Goal: Information Seeking & Learning: Learn about a topic

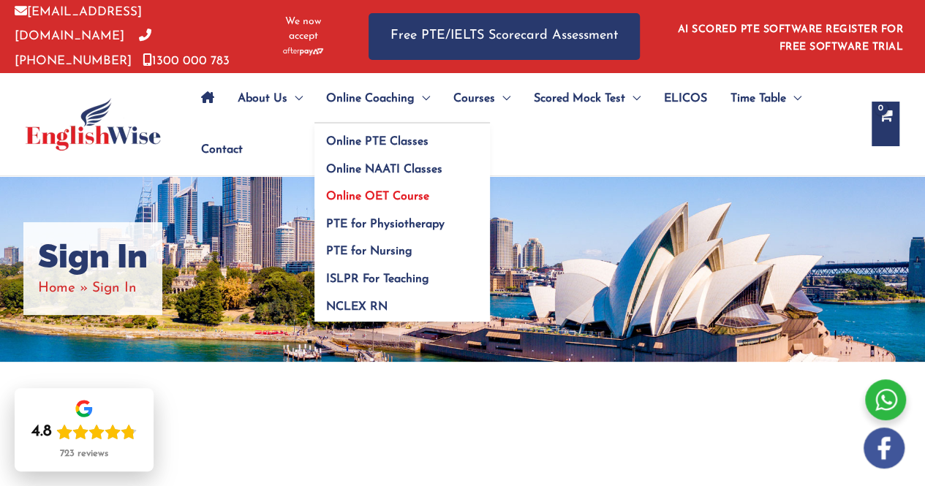
click at [385, 193] on span "Online OET Course" at bounding box center [377, 197] width 103 height 12
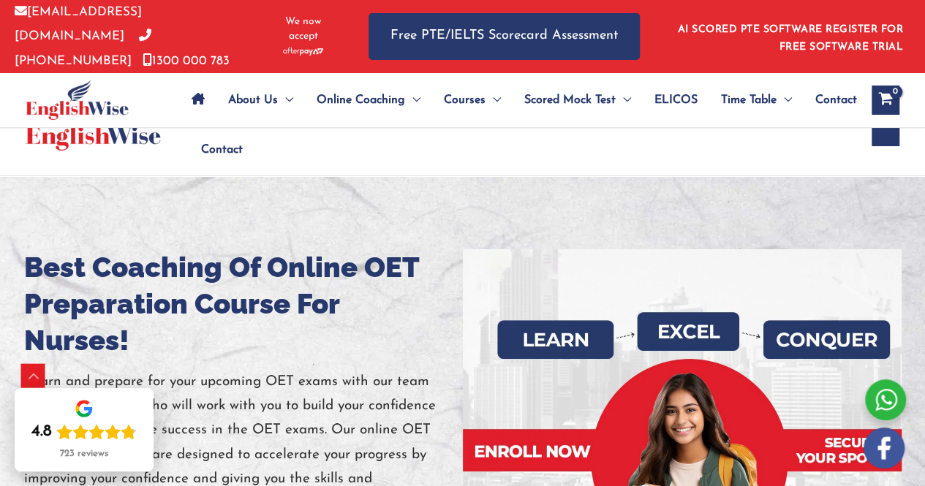
scroll to position [425, 0]
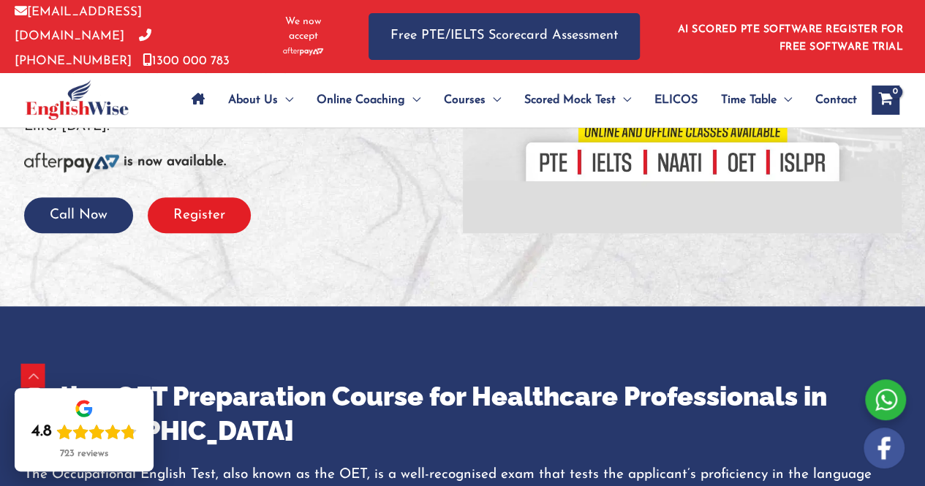
click at [197, 227] on button "Register" at bounding box center [199, 215] width 103 height 36
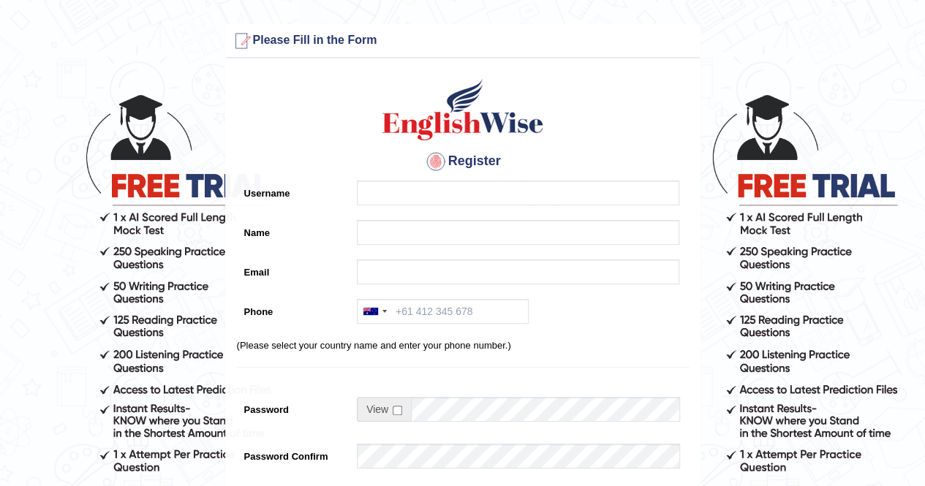
click at [914, 475] on div at bounding box center [914, 475] width 0 height 0
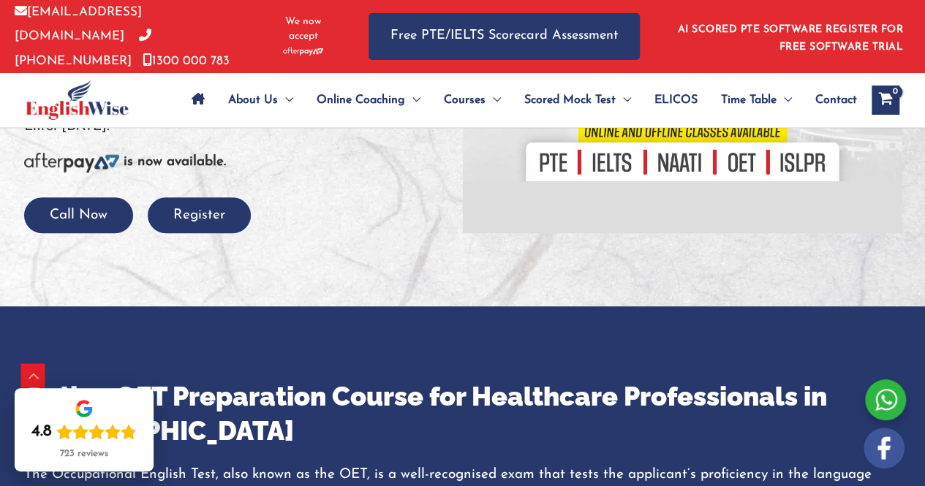
click at [675, 99] on span "ELICOS" at bounding box center [675, 100] width 43 height 51
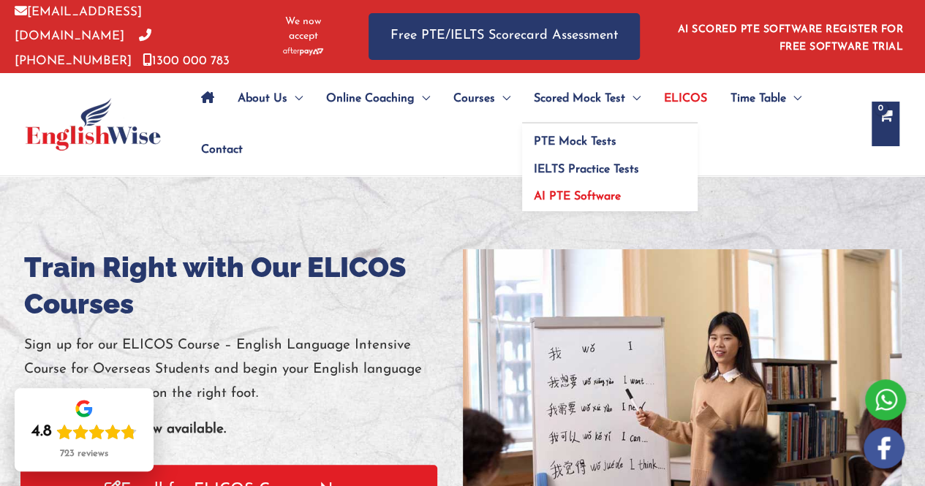
click at [577, 191] on span "AI PTE Software" at bounding box center [577, 197] width 87 height 12
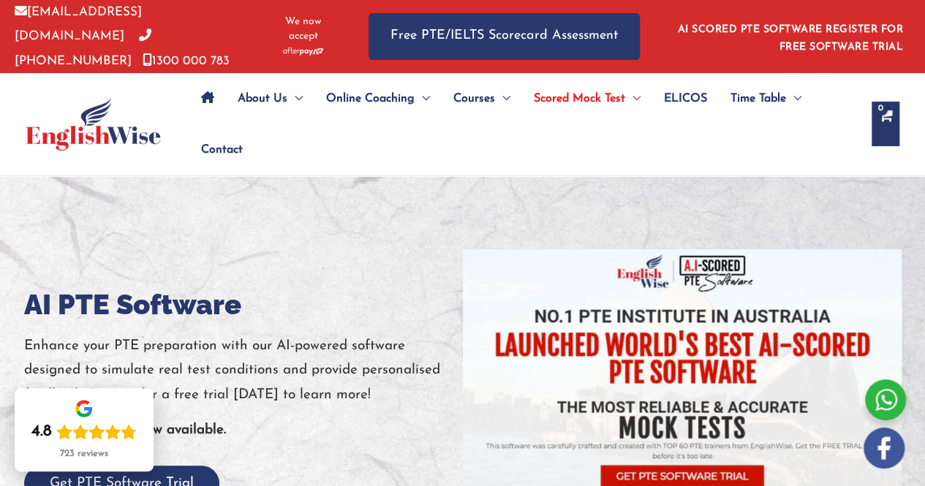
drag, startPoint x: 935, startPoint y: 151, endPoint x: 13, endPoint y: -19, distance: 937.4
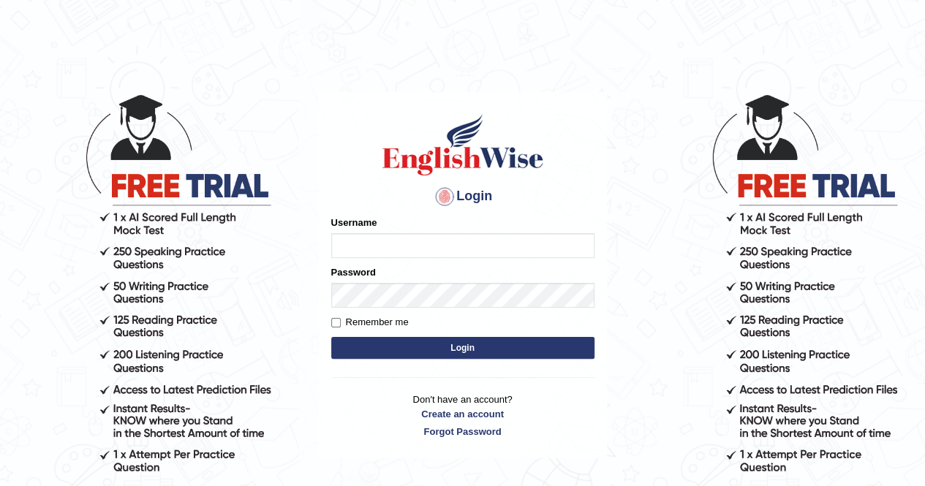
type input "Kiran1228"
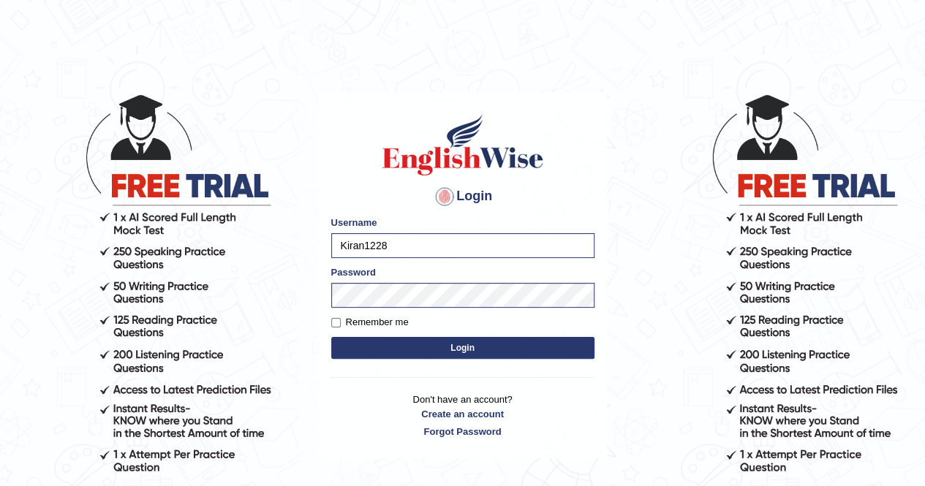
click at [368, 340] on button "Login" at bounding box center [462, 348] width 263 height 22
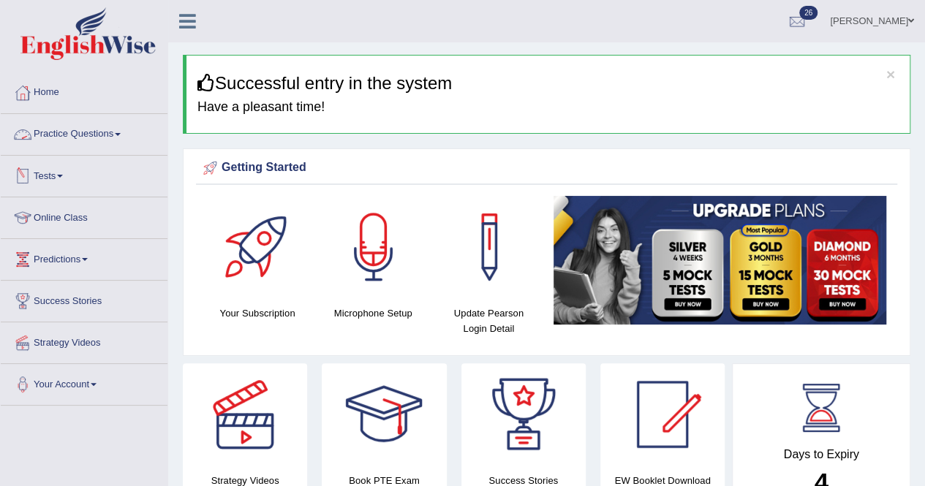
click at [68, 135] on link "Practice Questions" at bounding box center [84, 132] width 167 height 37
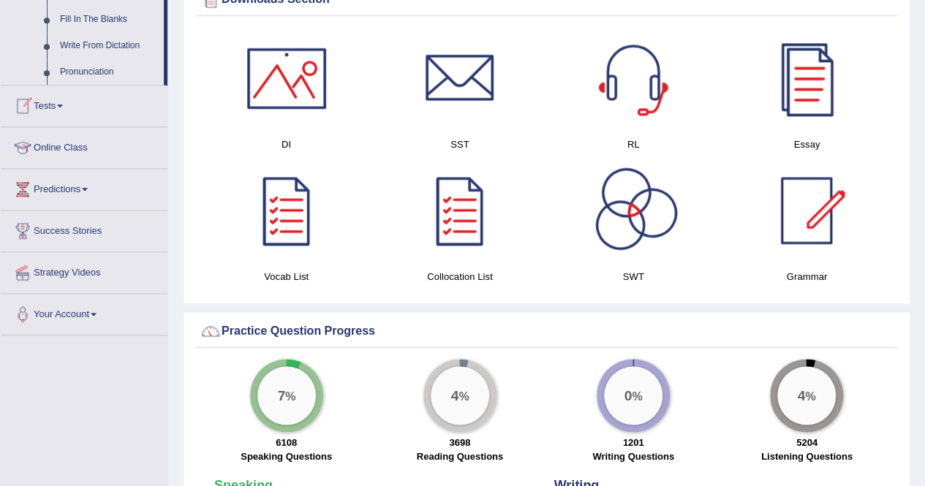
scroll to position [425, 0]
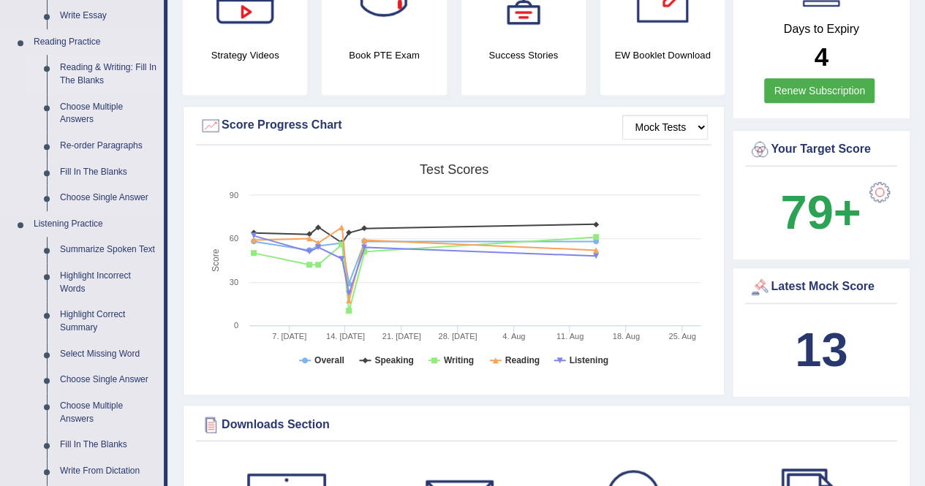
click at [94, 75] on link "Reading & Writing: Fill In The Blanks" at bounding box center [108, 74] width 110 height 39
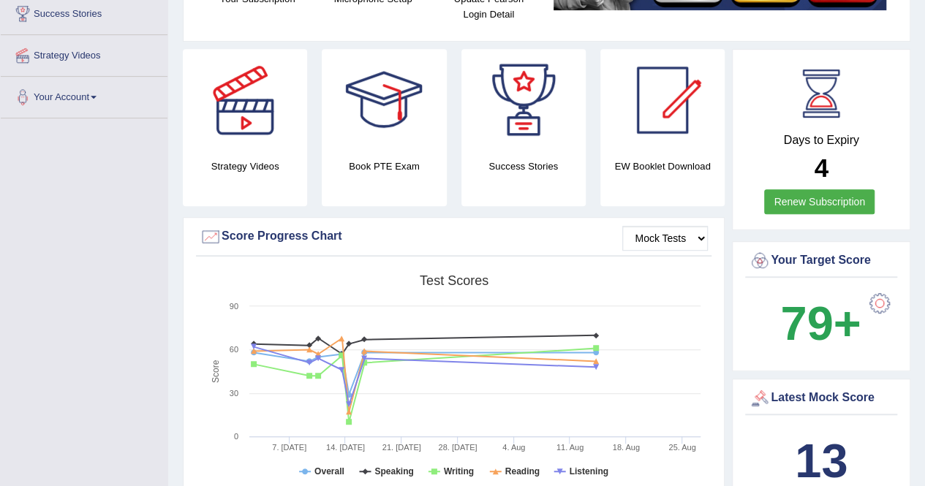
scroll to position [418, 0]
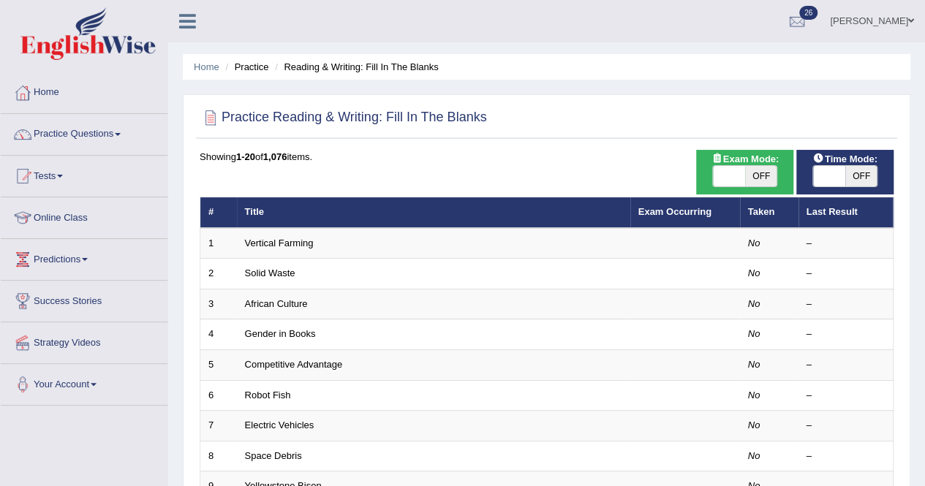
click at [722, 191] on div "Exam Mode: ON OFF" at bounding box center [744, 172] width 97 height 45
click at [726, 177] on span at bounding box center [729, 176] width 32 height 20
checkbox input "true"
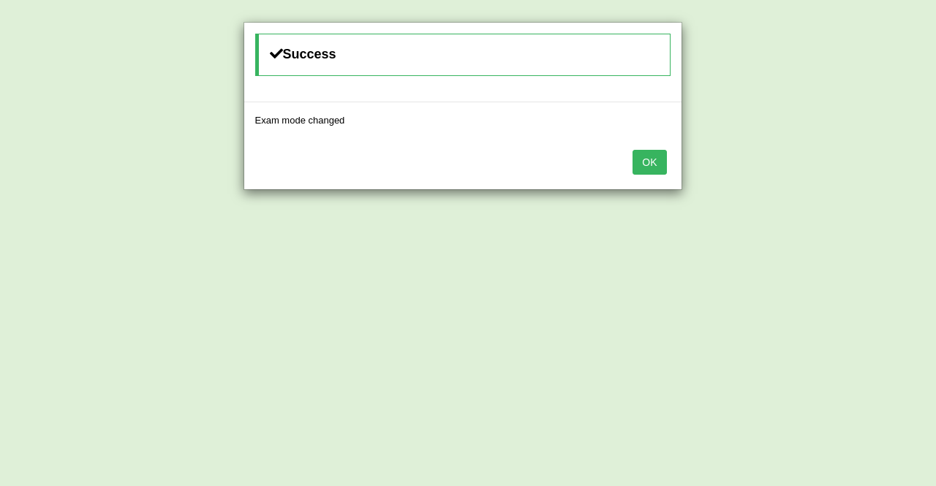
click at [651, 157] on button "OK" at bounding box center [649, 162] width 34 height 25
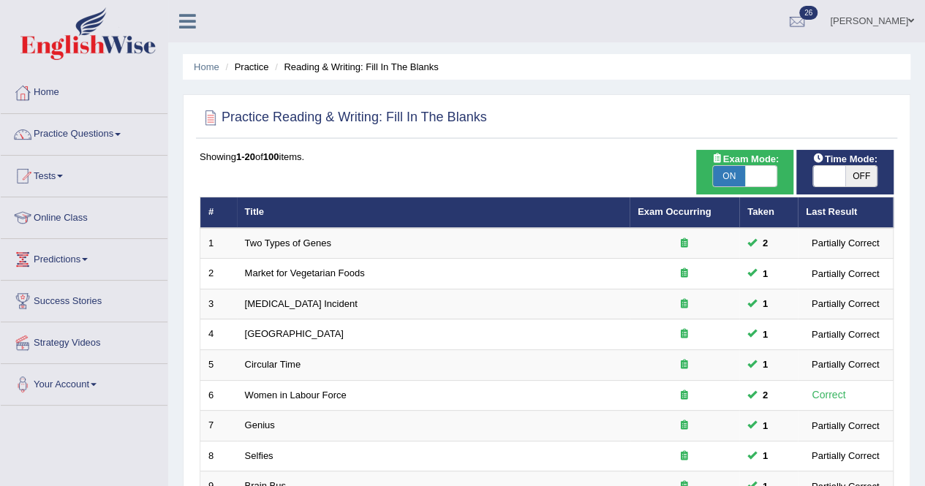
click at [825, 174] on span at bounding box center [829, 176] width 32 height 20
checkbox input "true"
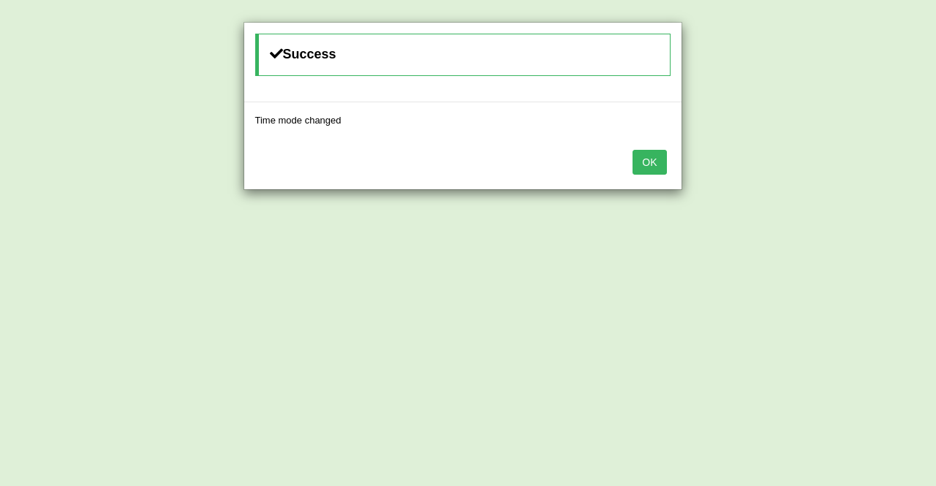
click at [647, 165] on button "OK" at bounding box center [649, 162] width 34 height 25
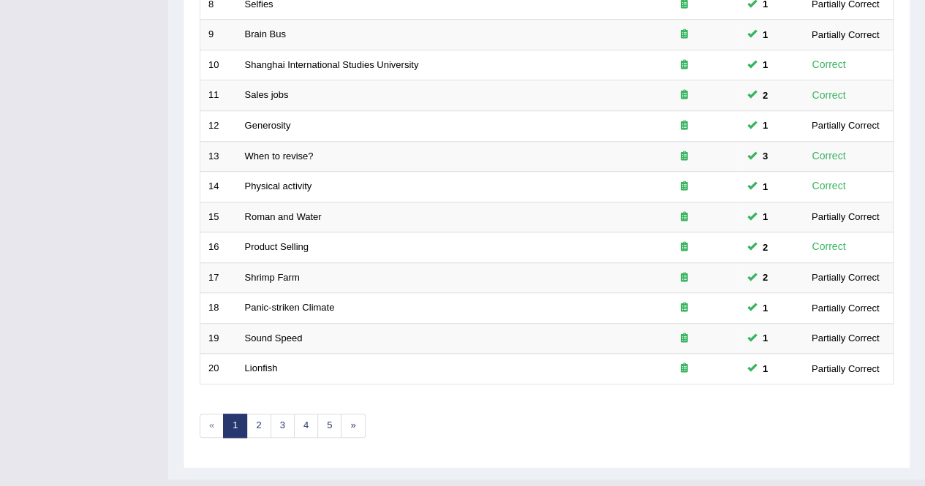
scroll to position [474, 0]
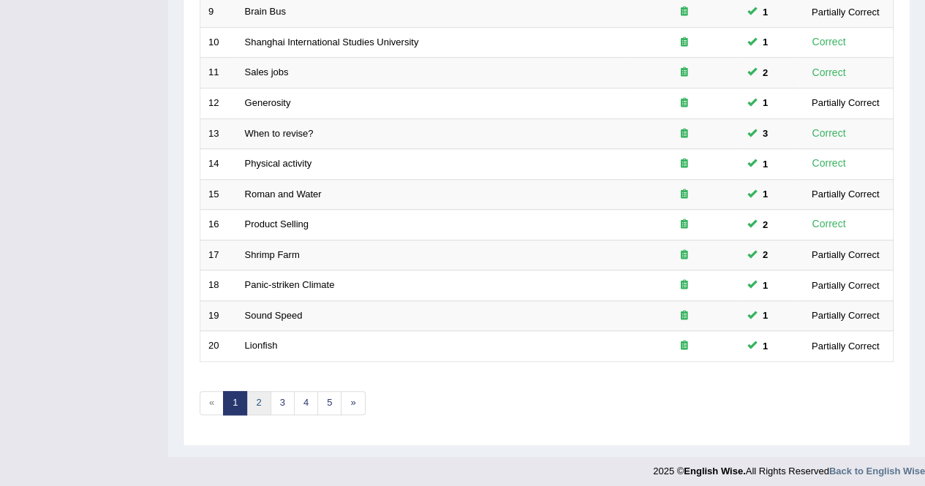
click at [254, 395] on link "2" at bounding box center [258, 403] width 24 height 24
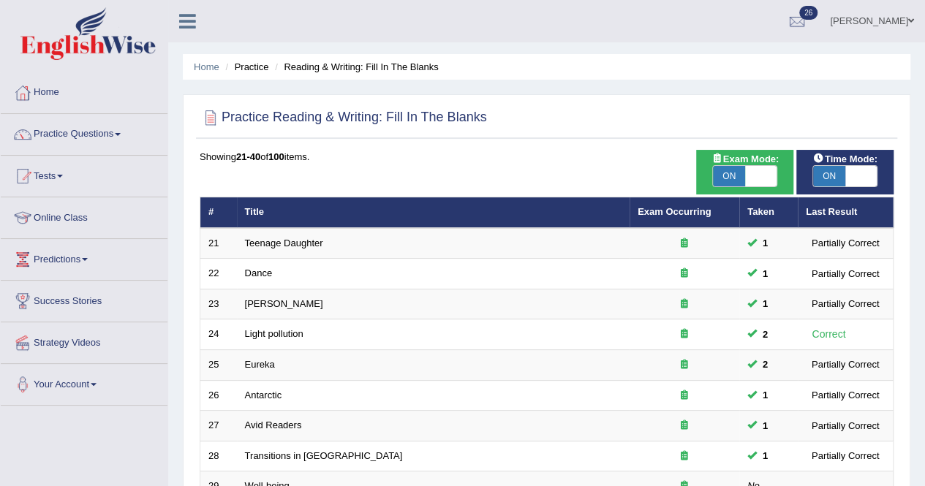
scroll to position [425, 0]
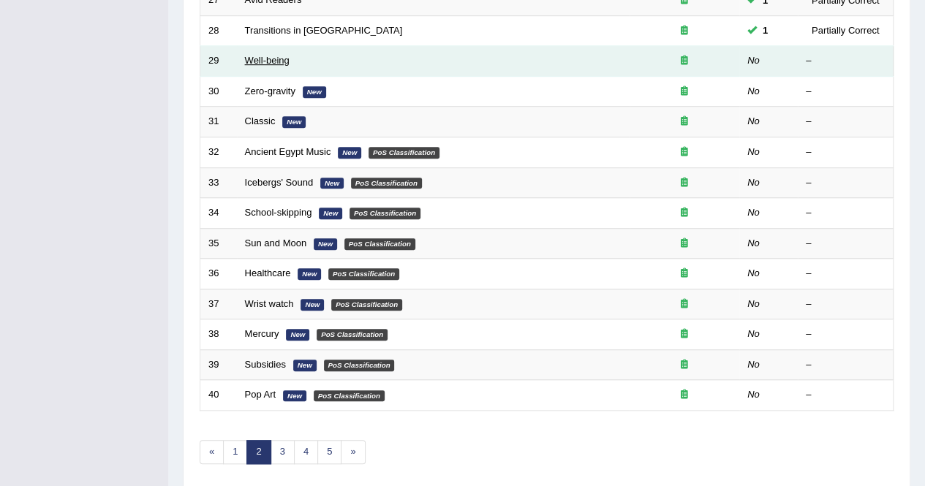
click at [267, 61] on link "Well-being" at bounding box center [267, 60] width 45 height 11
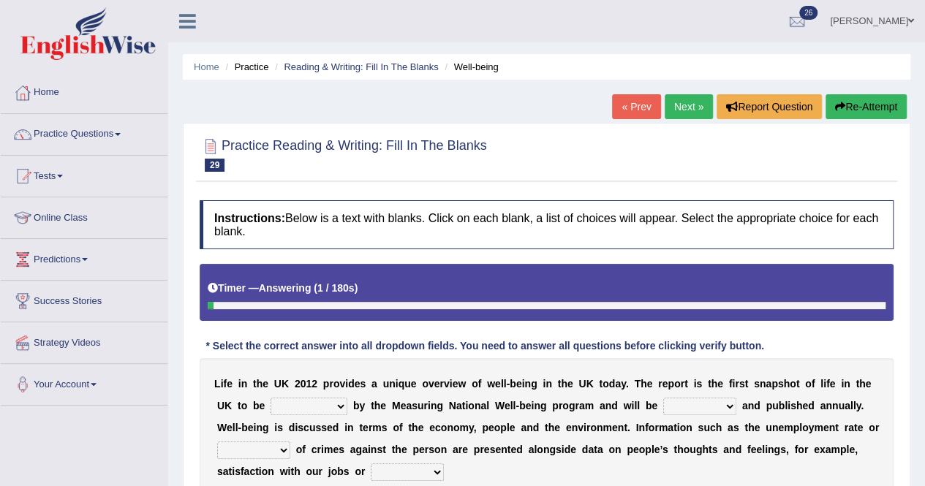
scroll to position [281, 0]
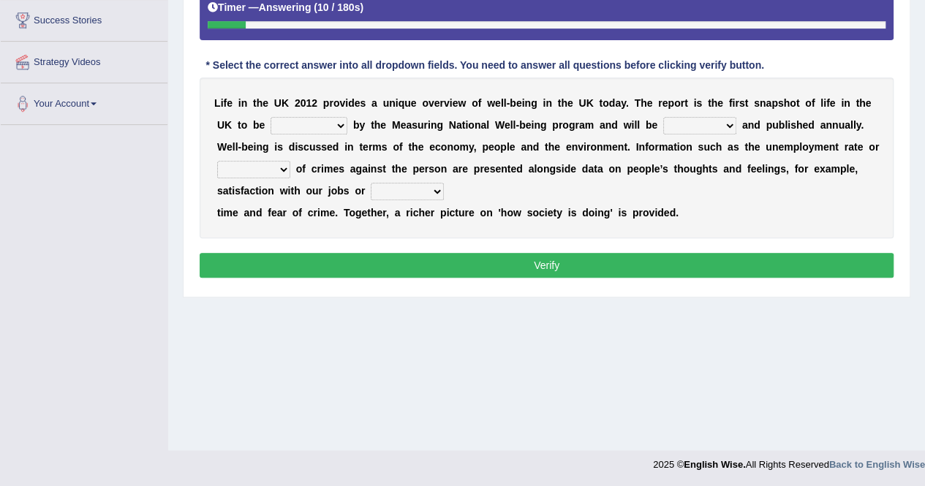
click at [333, 124] on select "delivered protected demanded overviewed" at bounding box center [308, 126] width 77 height 18
select select "overviewed"
click at [270, 117] on select "delivered protected demanded overviewed" at bounding box center [308, 126] width 77 height 18
click at [728, 121] on select "distorted charted updated arranged" at bounding box center [699, 126] width 73 height 18
select select "updated"
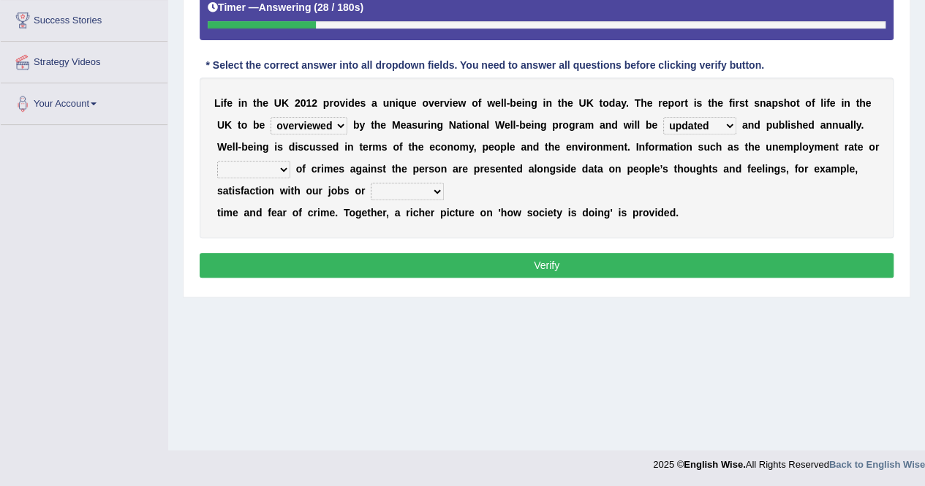
click at [663, 117] on select "distorted charted updated arranged" at bounding box center [699, 126] width 73 height 18
click at [287, 167] on select "velocity weight span number" at bounding box center [253, 170] width 73 height 18
select select "velocity"
click at [217, 161] on select "velocity weight span number" at bounding box center [253, 170] width 73 height 18
click at [436, 189] on select "pressure plea fancy leisure" at bounding box center [407, 192] width 73 height 18
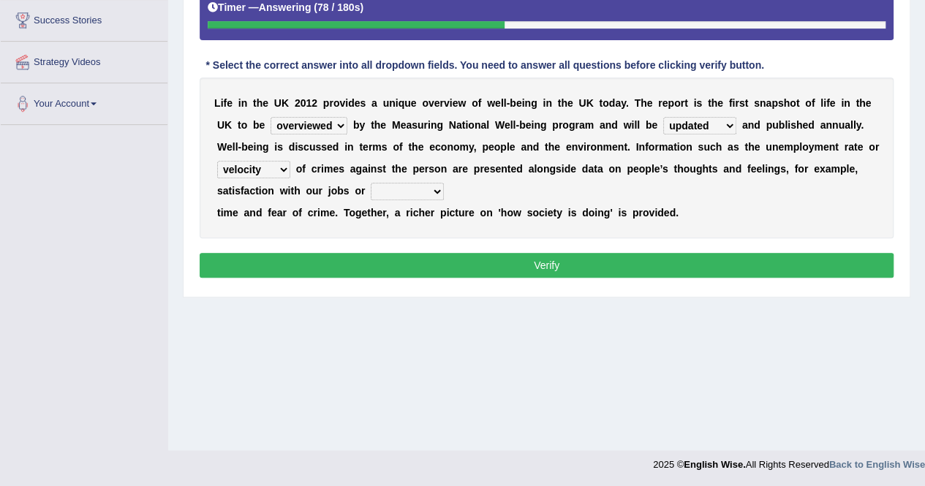
select select "pressure"
click at [371, 183] on select "pressure plea fancy leisure" at bounding box center [407, 192] width 73 height 18
click at [281, 167] on select "velocity weight span number" at bounding box center [253, 170] width 73 height 18
click at [349, 228] on div "L i f e i n t h e U K 2 0 1 2 p r o v i d e s a u n i q u e o v e r v i e w o f…" at bounding box center [547, 157] width 694 height 161
click at [285, 169] on select "velocity weight span number" at bounding box center [253, 170] width 73 height 18
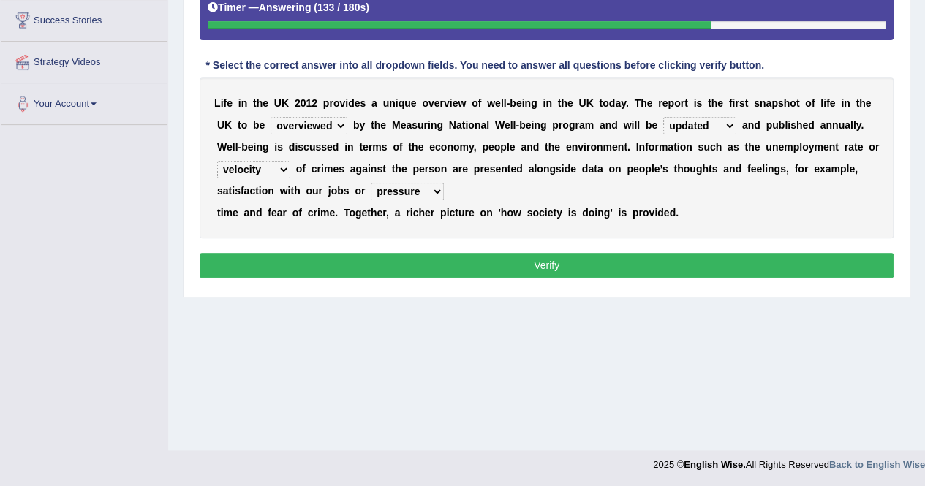
select select "number"
click at [217, 161] on select "velocity weight span number" at bounding box center [253, 170] width 73 height 18
click at [436, 189] on select "pressure plea fancy leisure" at bounding box center [407, 192] width 73 height 18
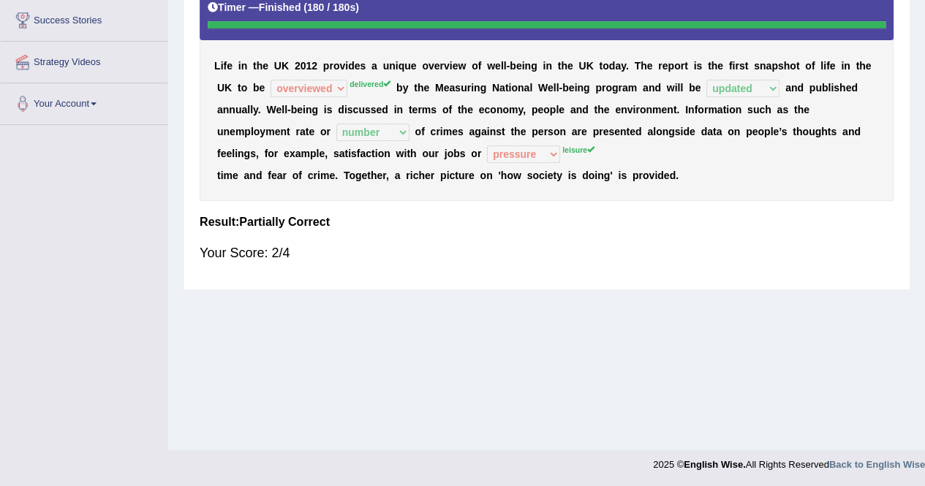
scroll to position [0, 0]
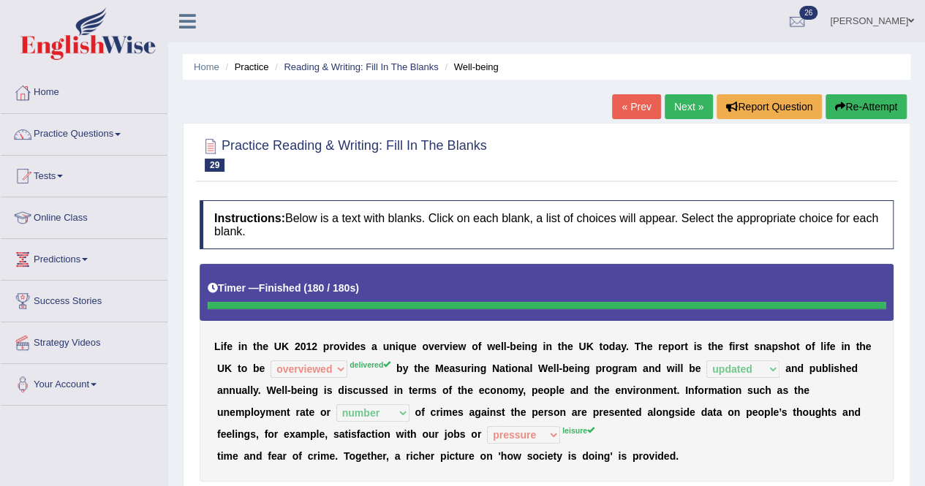
click at [699, 112] on link "Next »" at bounding box center [688, 106] width 48 height 25
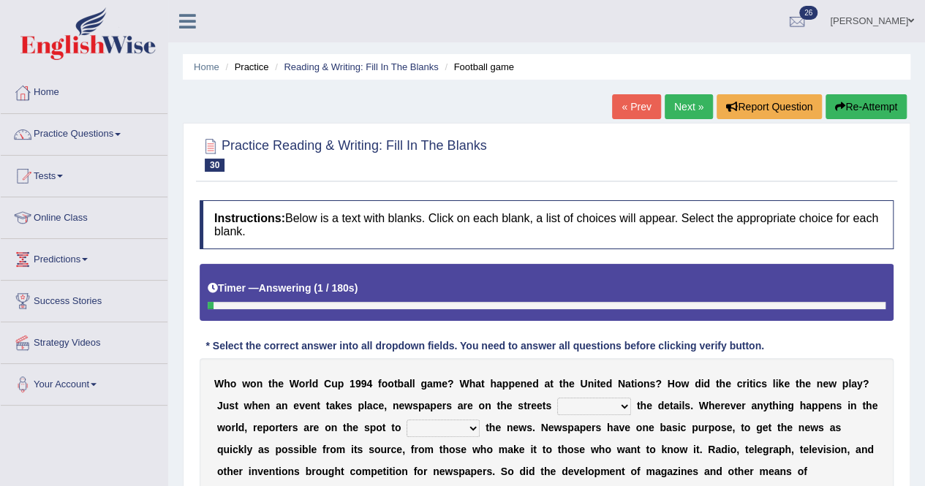
scroll to position [355, 0]
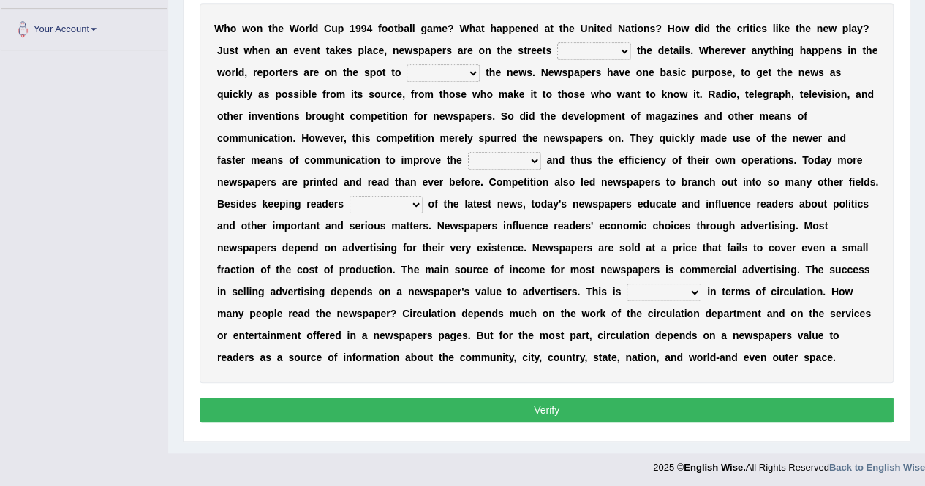
click at [621, 50] on select "be giving to give have given given" at bounding box center [594, 51] width 74 height 18
select select "have given"
click at [557, 42] on select "be giving to give have given given" at bounding box center [594, 51] width 74 height 18
click at [475, 68] on select "given subscribe gather invent" at bounding box center [442, 73] width 73 height 18
select select "gather"
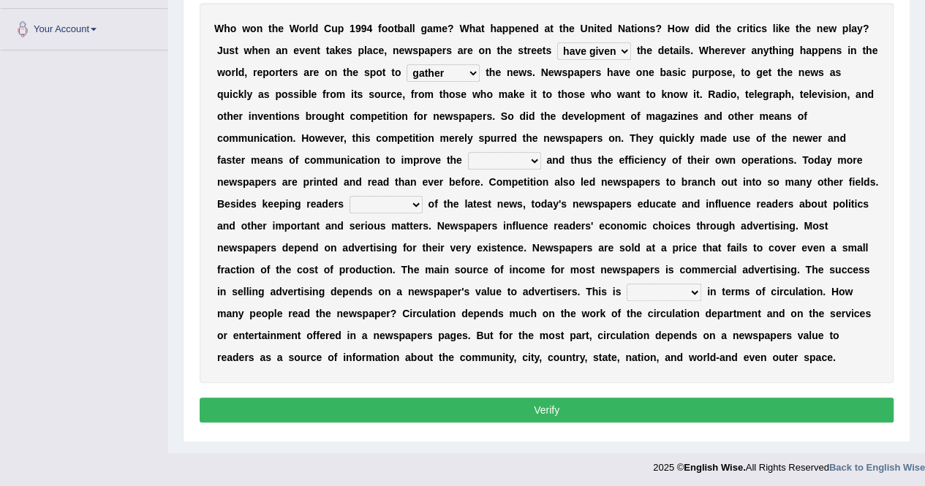
click at [406, 64] on select "given subscribe gather invent" at bounding box center [442, 73] width 73 height 18
click at [500, 159] on select "speed column rating volume" at bounding box center [504, 161] width 73 height 18
select select "speed"
click at [468, 152] on select "speed column rating volume" at bounding box center [504, 161] width 73 height 18
click at [496, 154] on select "speed column rating volume" at bounding box center [504, 161] width 73 height 18
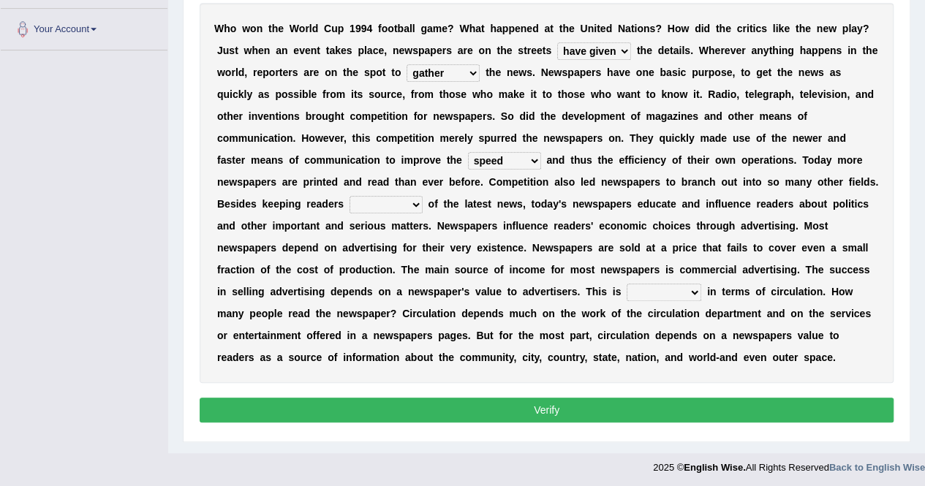
click at [379, 233] on div "W h o w o n t h e W o r l d C u p 1 9 9 4 f o o t b a l l g a m e ? W h a t h a…" at bounding box center [547, 193] width 694 height 380
click at [414, 203] on select "besieged fed confirmed informed" at bounding box center [385, 205] width 73 height 18
select select "informed"
click at [349, 196] on select "besieged fed confirmed informed" at bounding box center [385, 205] width 73 height 18
click at [692, 288] on select "measured envisioned entailed engaged" at bounding box center [663, 293] width 75 height 18
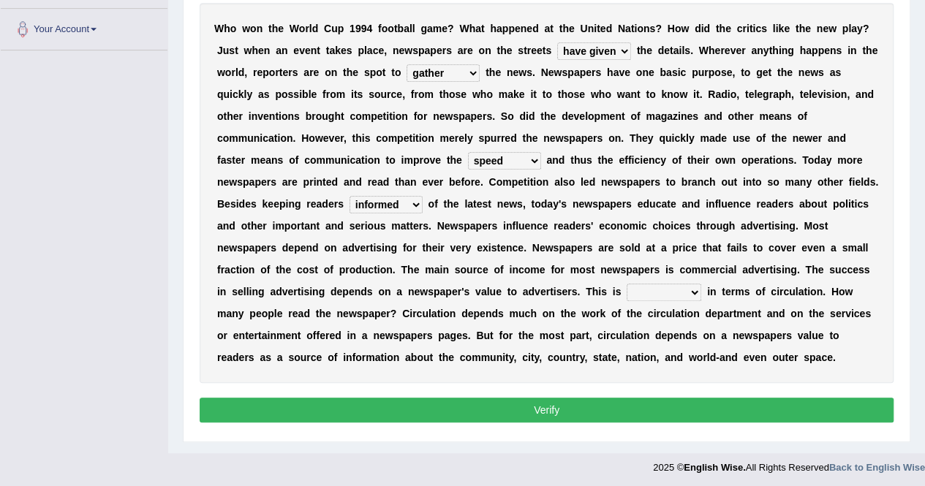
select select "entailed"
click at [626, 284] on select "measured envisioned entailed engaged" at bounding box center [663, 293] width 75 height 18
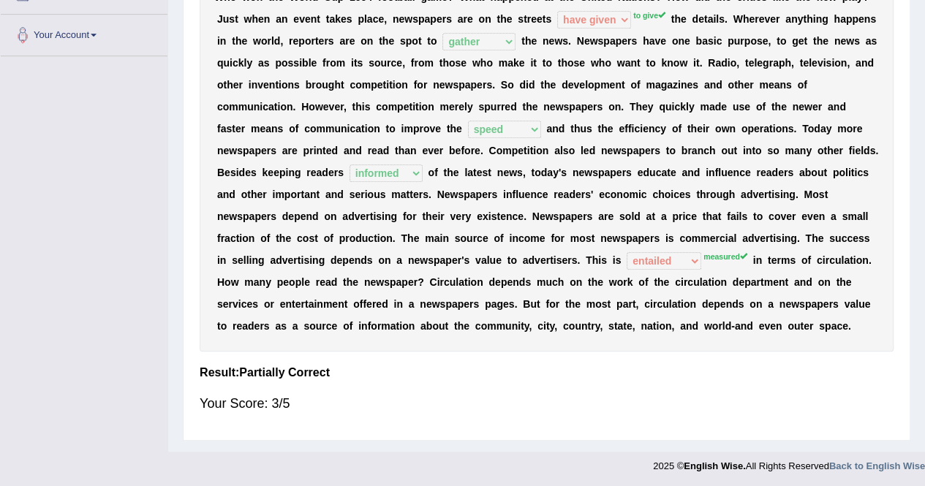
scroll to position [0, 0]
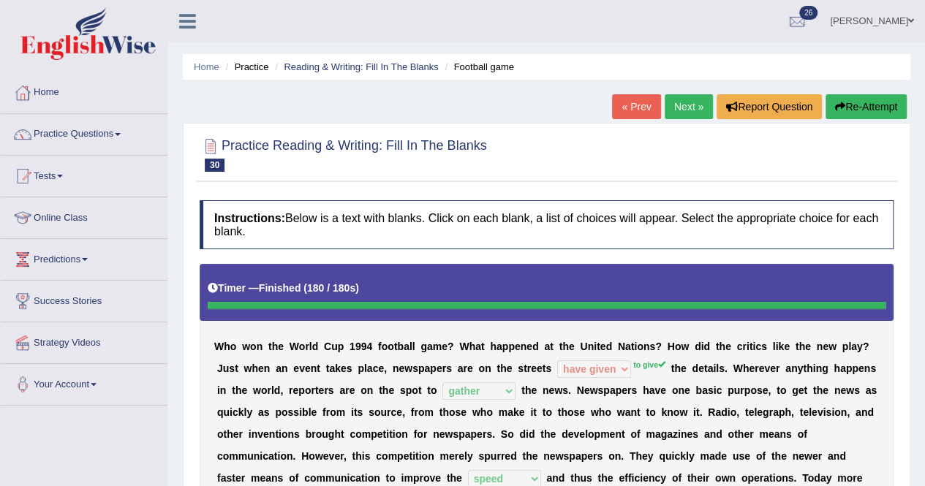
click at [665, 107] on link "Next »" at bounding box center [688, 106] width 48 height 25
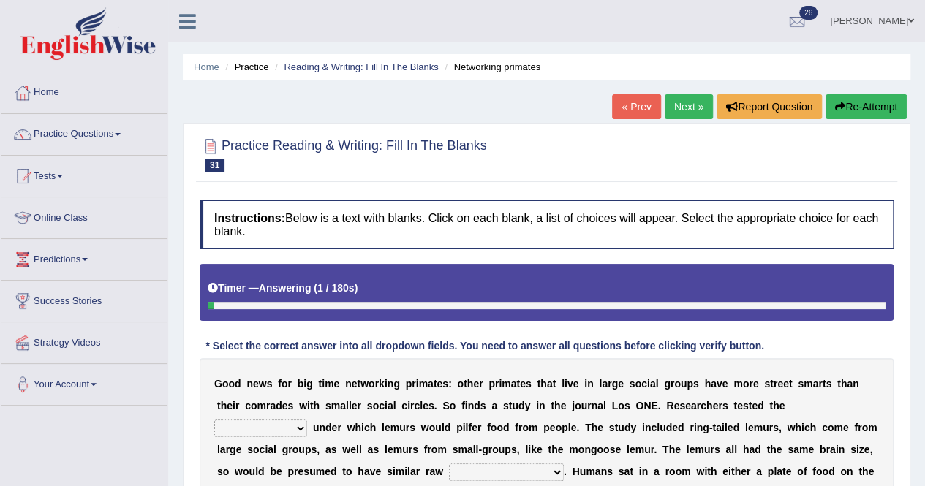
scroll to position [281, 0]
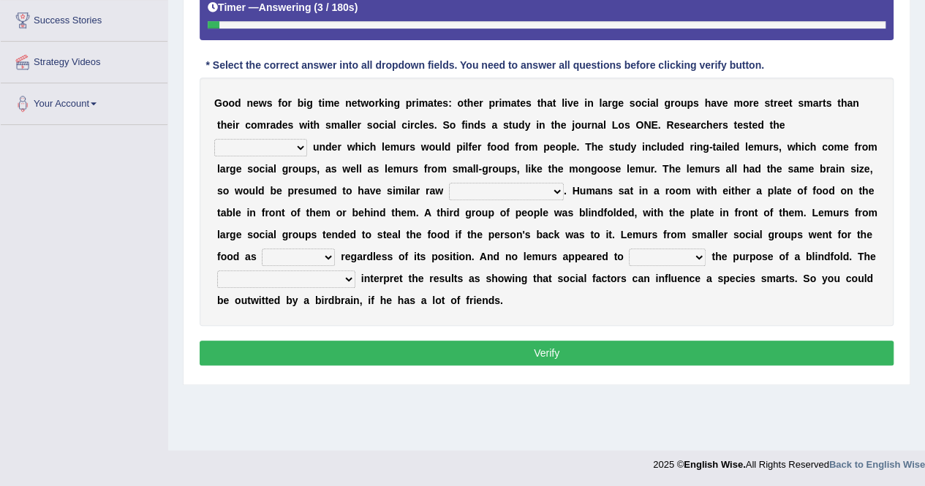
click at [298, 141] on select "scanners circumstances granules fascists" at bounding box center [260, 148] width 93 height 18
select select "granules"
click at [214, 139] on select "scanners circumstances granules fascists" at bounding box center [260, 148] width 93 height 18
click at [558, 191] on select "intelligence messages protectorates contemptuousness" at bounding box center [506, 192] width 115 height 18
select select "protectorates"
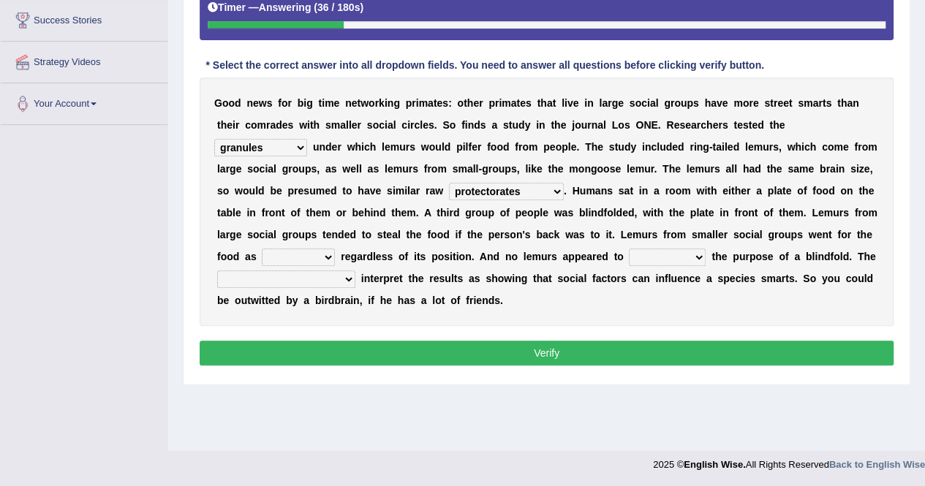
click at [449, 183] on select "intelligence messages protectorates contemptuousness" at bounding box center [506, 192] width 115 height 18
click at [326, 257] on select "frequently fealty benignity uneasily" at bounding box center [298, 258] width 73 height 18
select select "fealty"
click at [262, 249] on select "frequently fealty benignity uneasily" at bounding box center [298, 258] width 73 height 18
click at [694, 258] on select "brunt understand hard sap" at bounding box center [667, 258] width 77 height 18
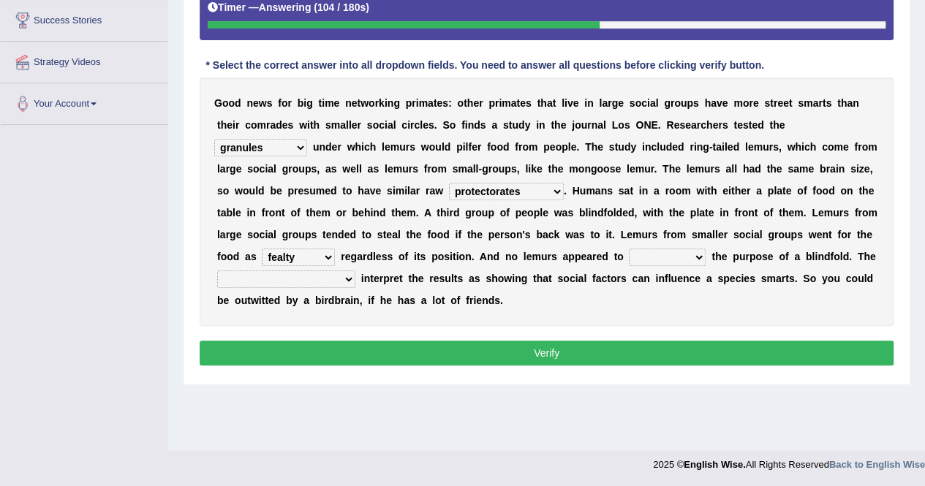
select select "understand"
click at [629, 249] on select "brunt understand hard sap" at bounding box center [667, 258] width 77 height 18
click at [286, 281] on select "cleavages inveiglers researchers priestesses" at bounding box center [286, 279] width 138 height 18
select select "researchers"
click at [217, 270] on select "cleavages inveiglers researchers priestesses" at bounding box center [286, 279] width 138 height 18
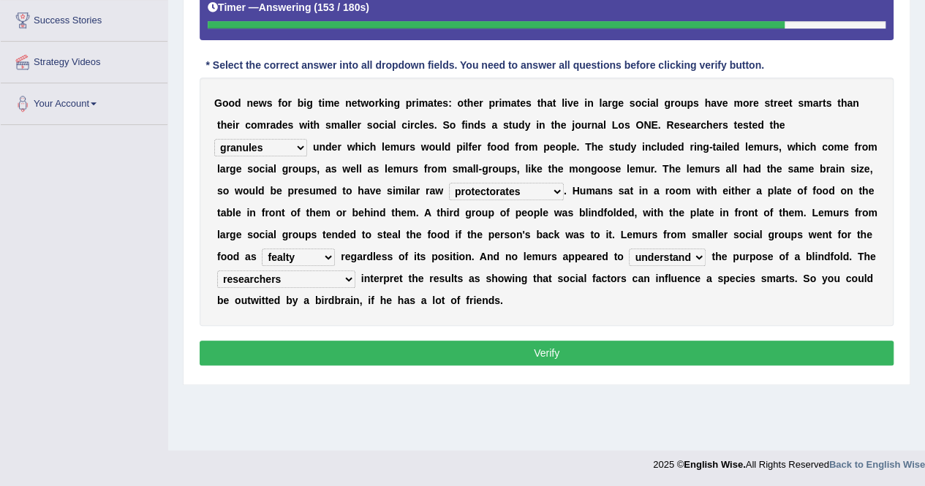
click at [695, 253] on select "brunt understand hard sap" at bounding box center [667, 258] width 77 height 18
select select "brunt"
click at [629, 249] on select "brunt understand hard sap" at bounding box center [667, 258] width 77 height 18
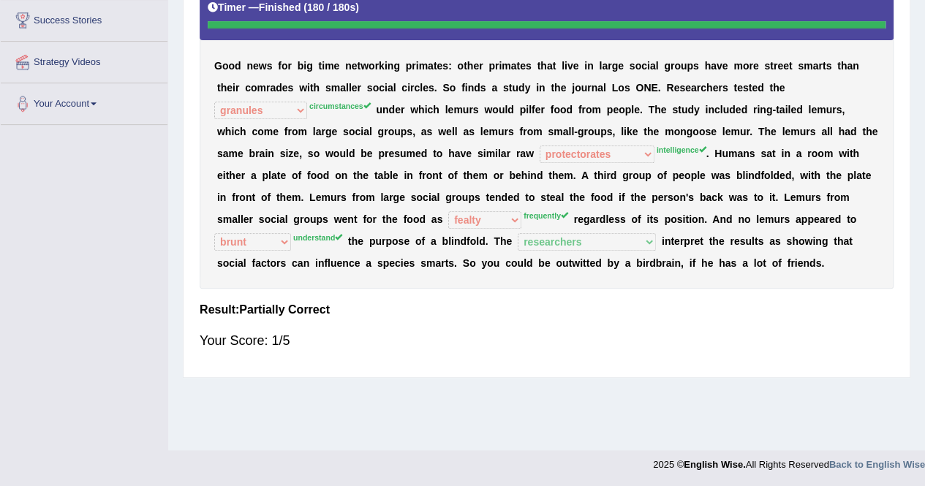
scroll to position [0, 0]
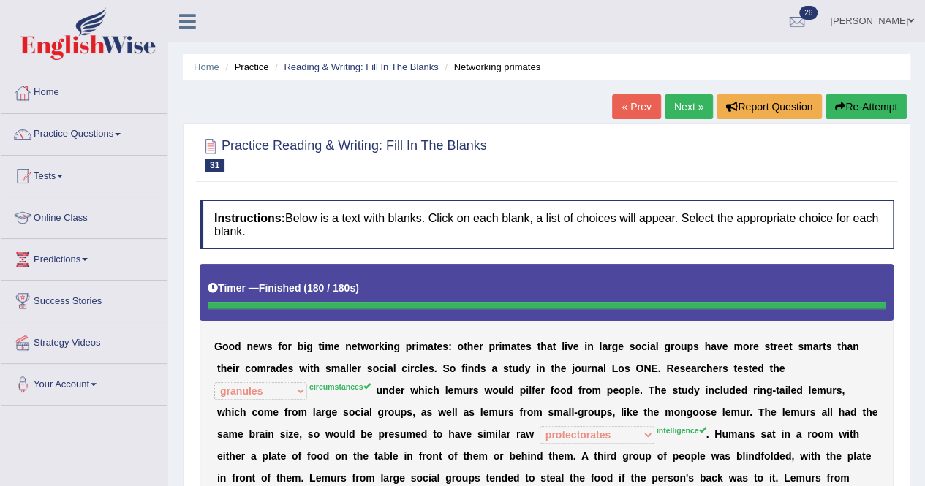
click at [857, 110] on button "Re-Attempt" at bounding box center [865, 106] width 81 height 25
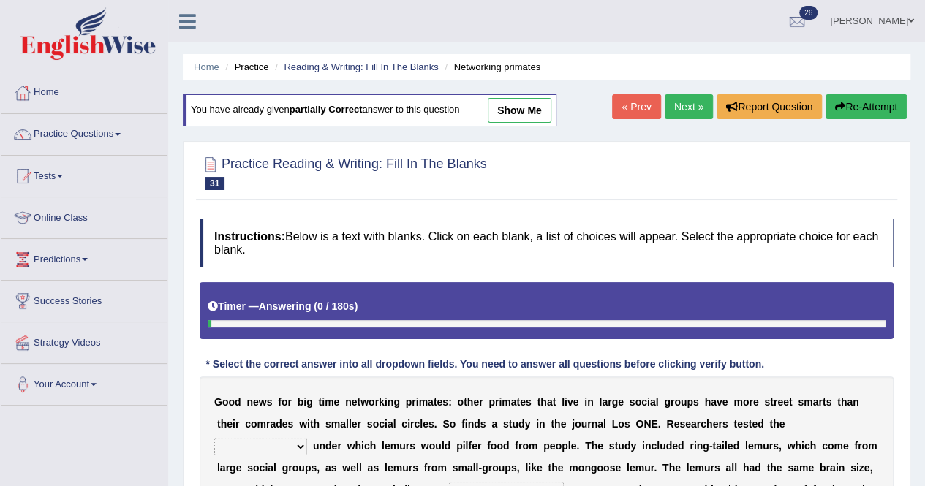
scroll to position [281, 0]
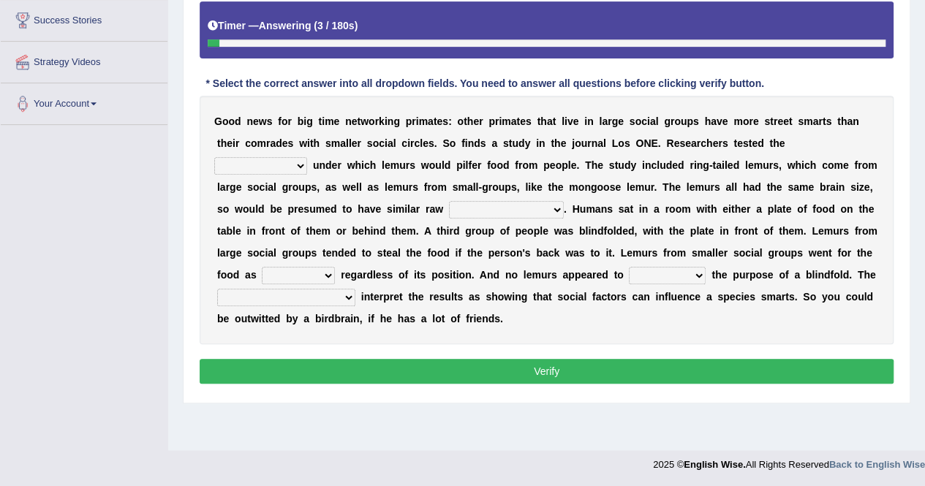
click at [300, 164] on select "scanners circumstances granules fascists" at bounding box center [260, 166] width 93 height 18
select select "circumstances"
click at [214, 157] on select "scanners circumstances granules fascists" at bounding box center [260, 166] width 93 height 18
click at [556, 209] on select "intelligence messages protectorates contemptuousness" at bounding box center [506, 210] width 115 height 18
select select "protectorates"
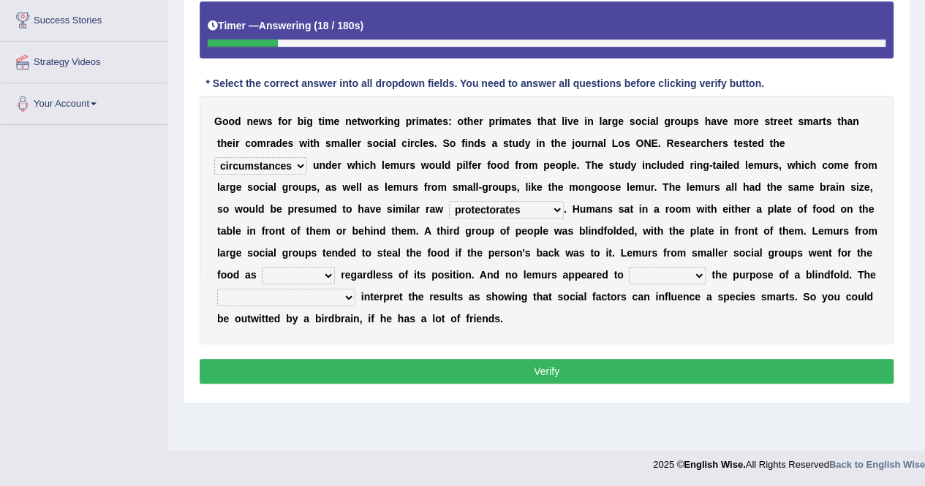
click at [449, 201] on select "intelligence messages protectorates contemptuousness" at bounding box center [506, 210] width 115 height 18
click at [327, 269] on select "frequently fealty benignity uneasily" at bounding box center [298, 276] width 73 height 18
select select "frequently"
click at [262, 267] on select "frequently fealty benignity uneasily" at bounding box center [298, 276] width 73 height 18
click at [699, 270] on select "brunt understand hard sap" at bounding box center [667, 276] width 77 height 18
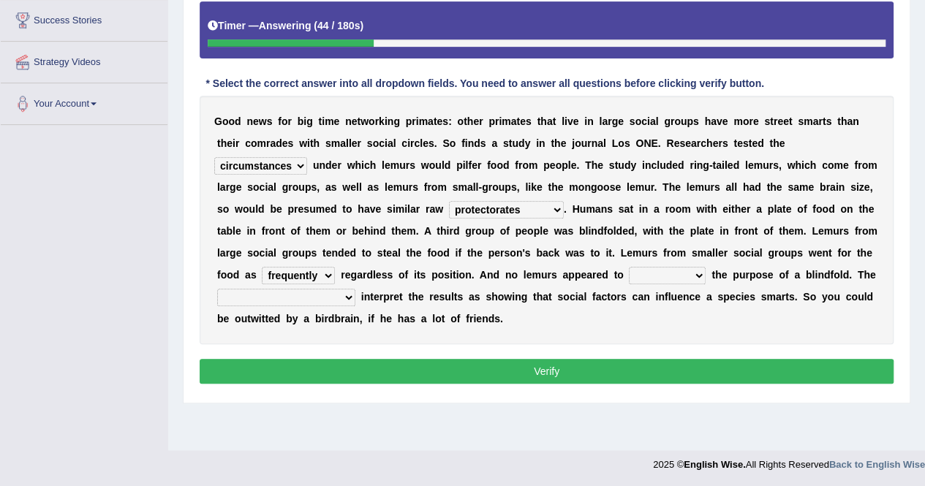
select select "understand"
click at [629, 267] on select "brunt understand hard sap" at bounding box center [667, 276] width 77 height 18
click at [289, 295] on select "cleavages inveiglers researchers priestesses" at bounding box center [286, 298] width 138 height 18
select select "researchers"
click at [217, 289] on select "cleavages inveiglers researchers priestesses" at bounding box center [286, 298] width 138 height 18
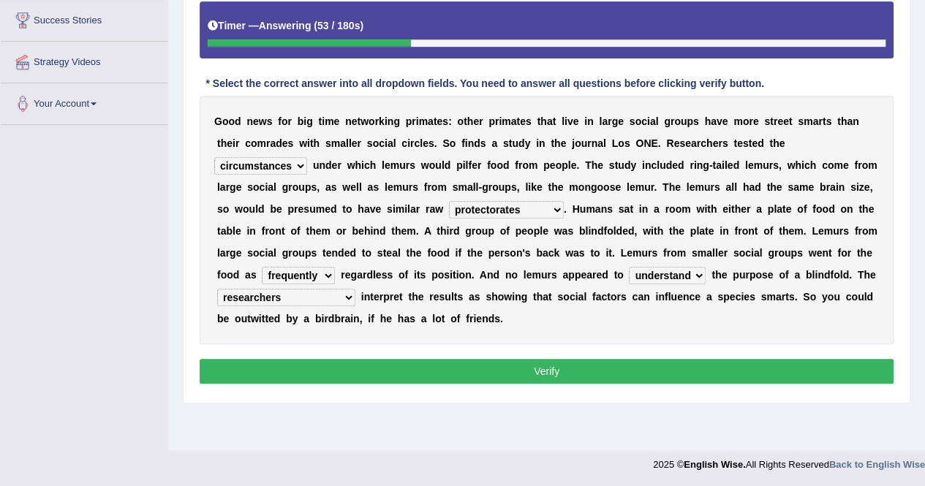
click at [327, 271] on select "frequently fealty benignity uneasily" at bounding box center [298, 276] width 73 height 18
click at [455, 322] on div "G o o d n e w s f o r b i g t i m e n e t w o r k i n g p r i m a t e s : o t h…" at bounding box center [547, 220] width 694 height 249
click at [522, 364] on button "Verify" at bounding box center [547, 371] width 694 height 25
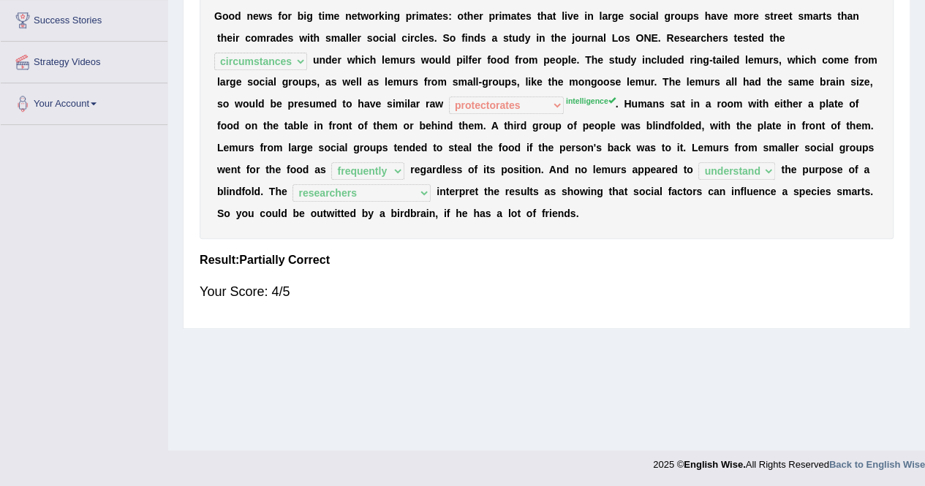
scroll to position [0, 0]
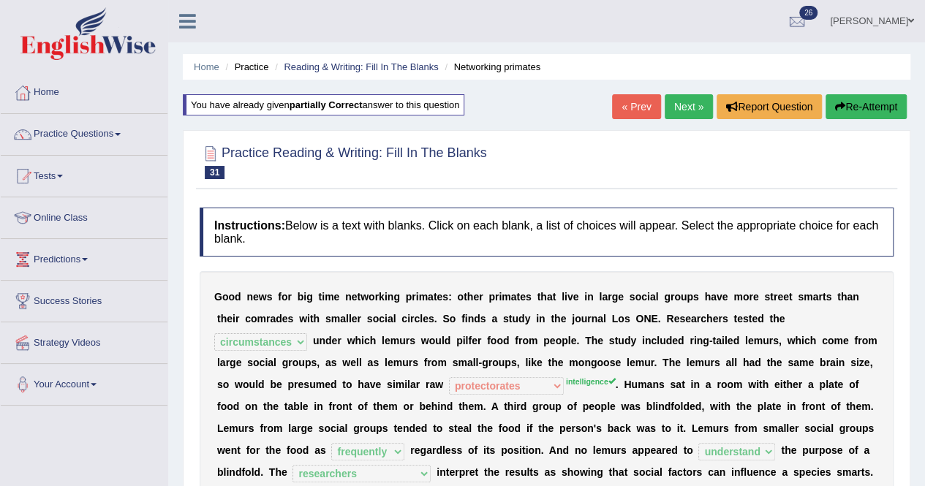
click at [680, 102] on link "Next »" at bounding box center [688, 106] width 48 height 25
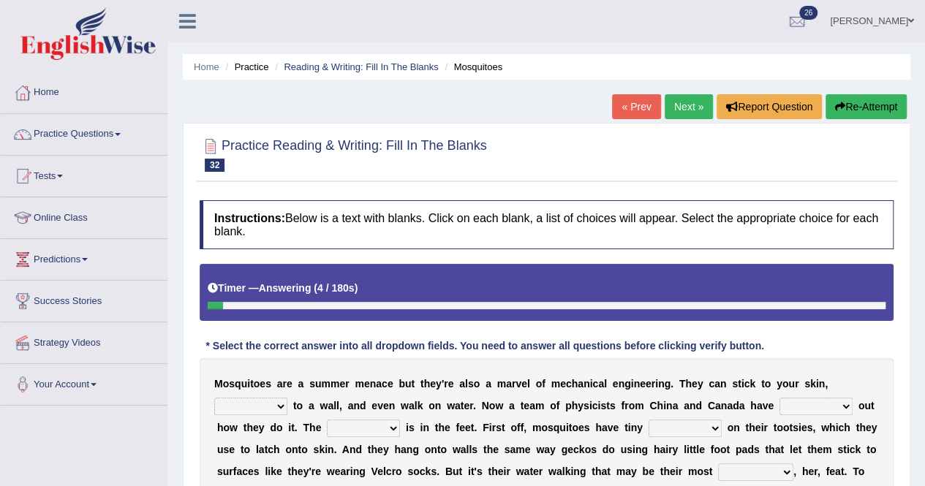
scroll to position [281, 0]
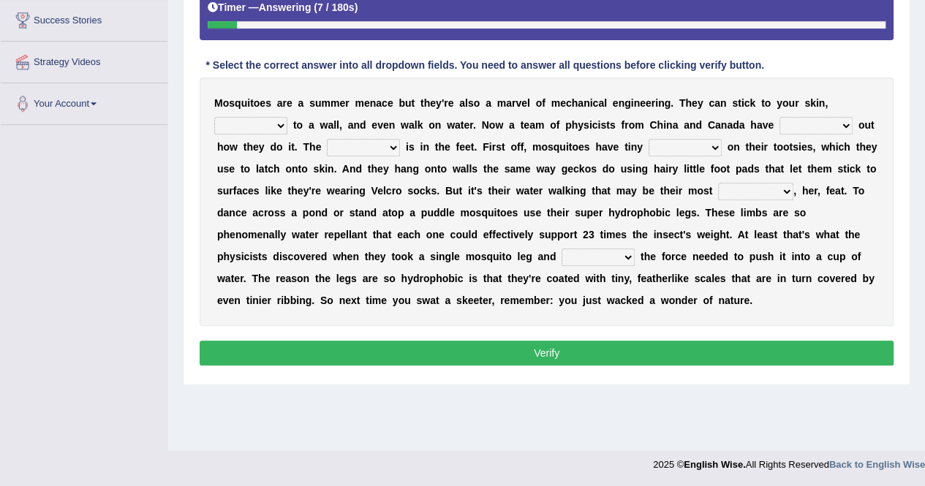
click at [276, 120] on select "fly cling hang hover" at bounding box center [250, 126] width 73 height 18
select select "cling"
click at [214, 117] on select "fly cling hang hover" at bounding box center [250, 126] width 73 height 18
click at [844, 124] on select "given figured led pieced" at bounding box center [815, 126] width 73 height 18
select select "figured"
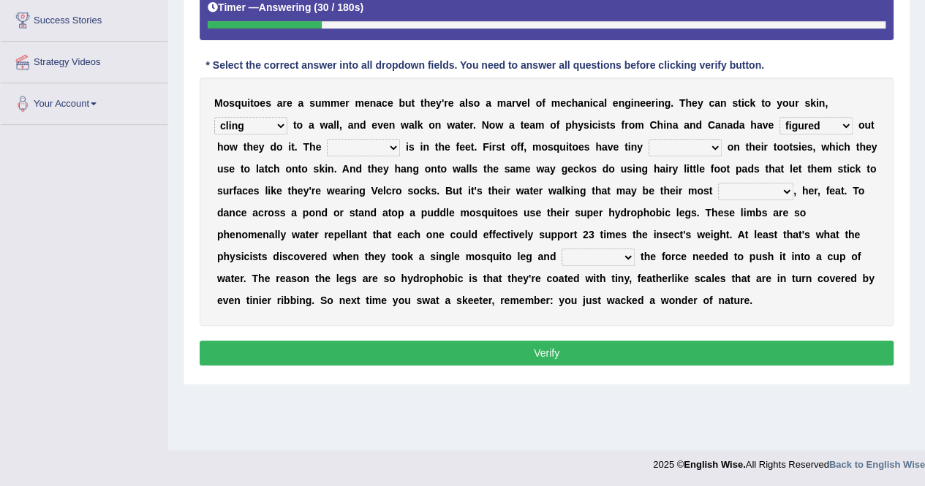
click at [779, 117] on select "given figured led pieced" at bounding box center [815, 126] width 73 height 18
click at [395, 145] on select "resolve trick atch catch" at bounding box center [363, 148] width 73 height 18
select select "trick"
click at [327, 139] on select "resolve trick atch catch" at bounding box center [363, 148] width 73 height 18
click at [715, 148] on select "hugs patches tips hooks" at bounding box center [684, 148] width 73 height 18
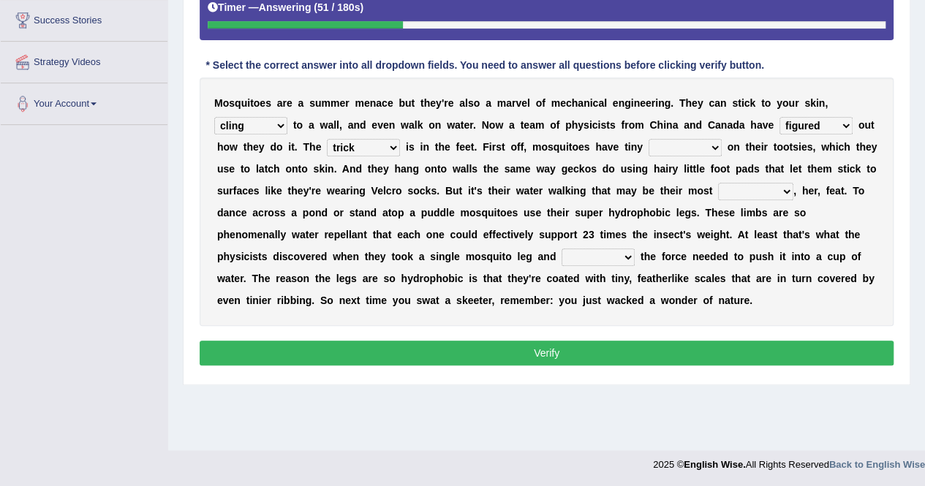
select select "hooks"
click at [648, 139] on select "hugs patches tips hooks" at bounding box center [684, 148] width 73 height 18
click at [783, 187] on select "valuable remarkable irresistible charitable" at bounding box center [755, 192] width 75 height 18
select select "remarkable"
click at [718, 183] on select "valuable remarkable irresistible charitable" at bounding box center [755, 192] width 75 height 18
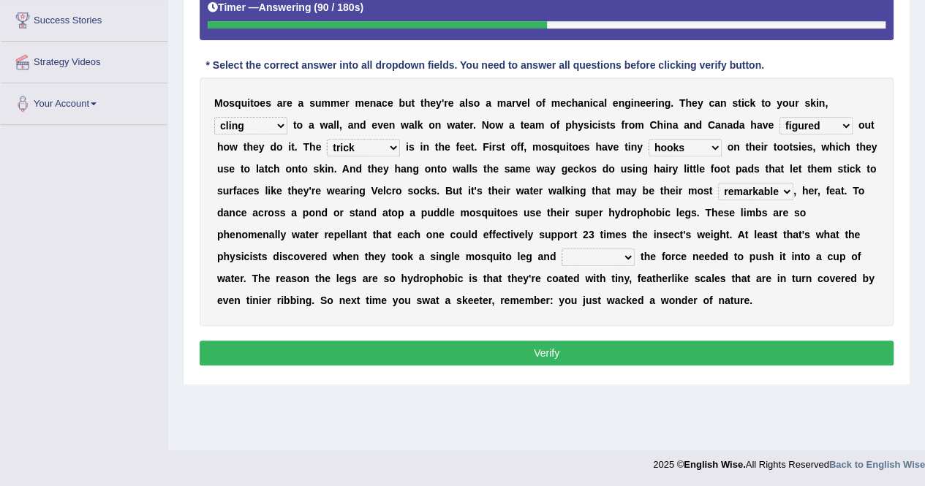
click at [621, 258] on select "dwindled measured hectored beckoned" at bounding box center [597, 258] width 73 height 18
select select "measured"
click at [561, 249] on select "dwindled measured hectored beckoned" at bounding box center [597, 258] width 73 height 18
click at [276, 120] on select "fly cling hang hover" at bounding box center [250, 126] width 73 height 18
click at [587, 379] on div "Practice Reading & Writing: Fill In The Blanks 32 Mosquitoes Instructions: Belo…" at bounding box center [546, 113] width 727 height 543
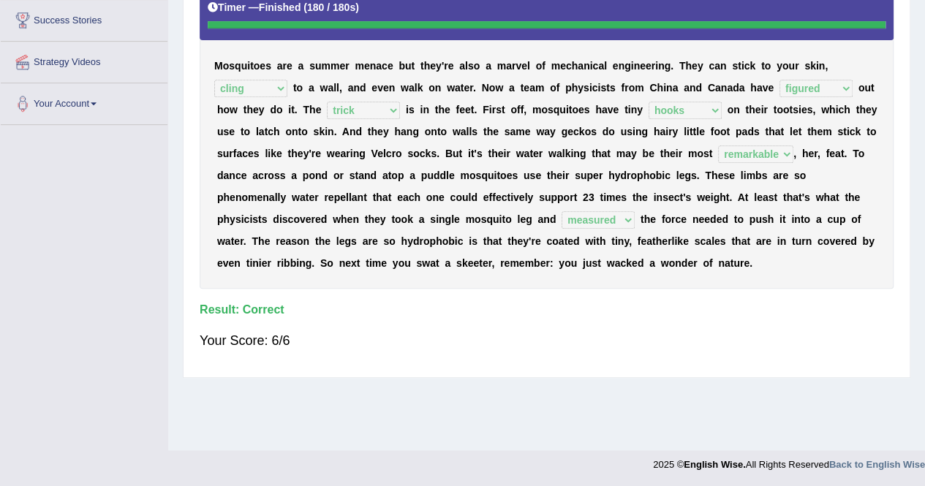
scroll to position [0, 0]
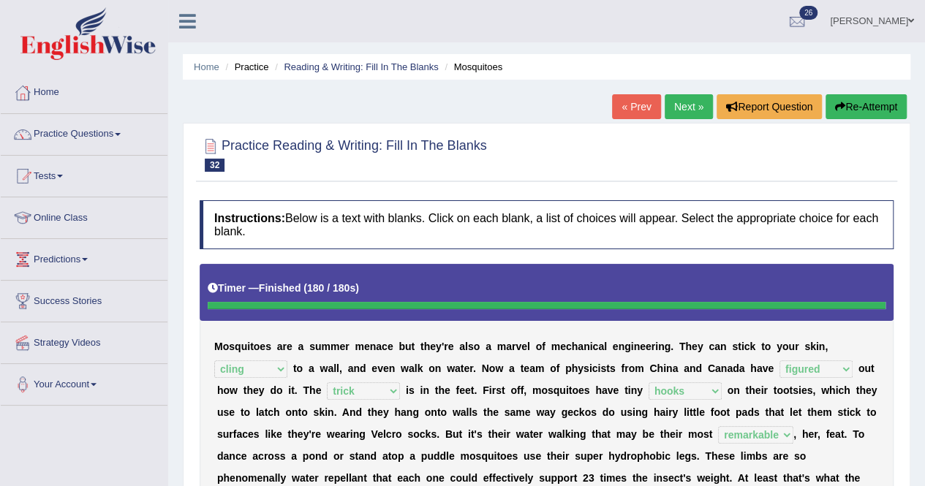
click at [686, 107] on link "Next »" at bounding box center [688, 106] width 48 height 25
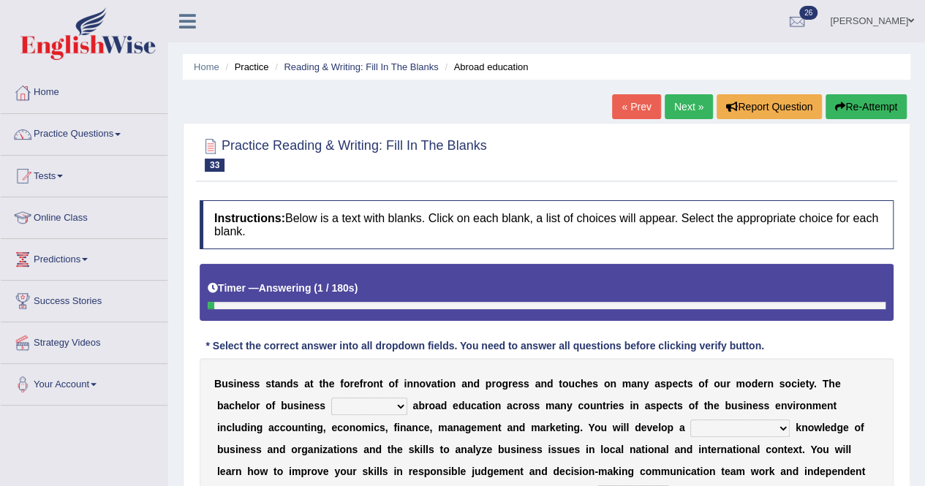
scroll to position [281, 0]
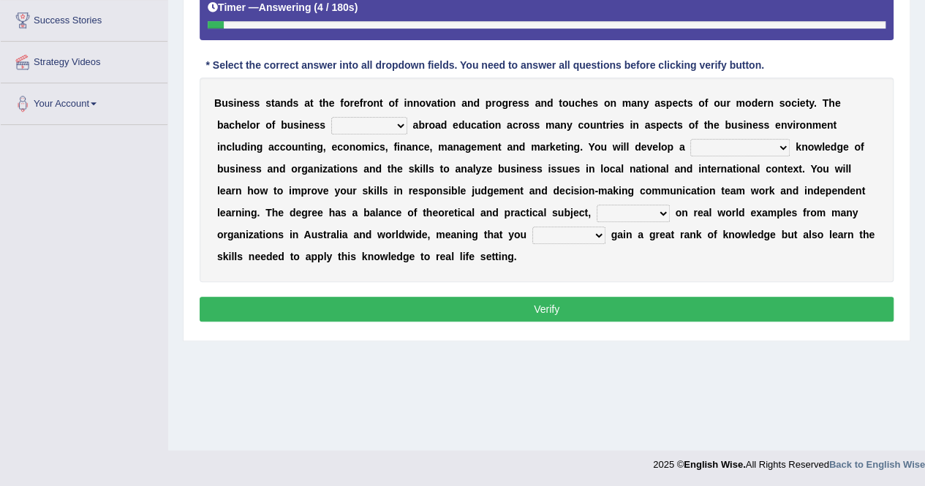
click at [399, 124] on select "offering offers has offered is offered" at bounding box center [369, 126] width 76 height 18
select select "has offered"
click at [331, 117] on select "offering offers has offered is offered" at bounding box center [369, 126] width 76 height 18
click at [779, 147] on select "comprehensible comprehended comprehending comprehensive" at bounding box center [739, 148] width 99 height 18
select select "comprehensive"
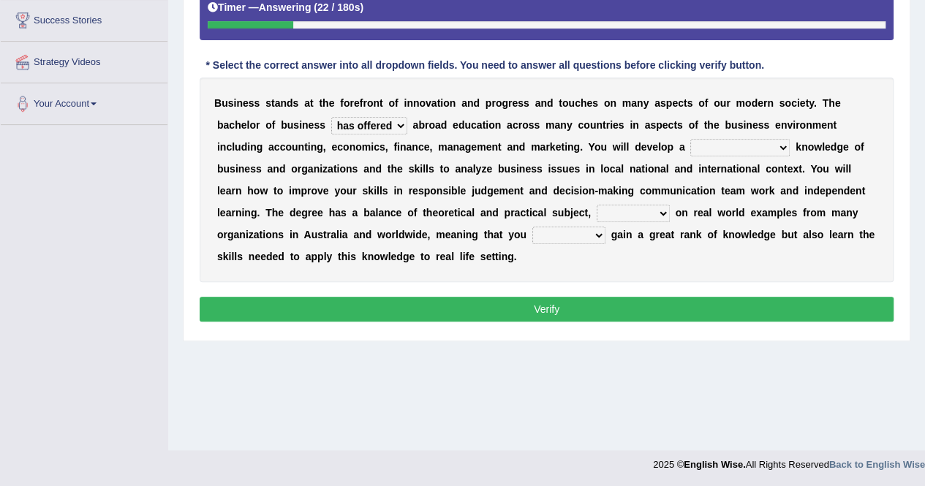
click at [690, 139] on select "comprehensible comprehended comprehending comprehensive" at bounding box center [739, 148] width 99 height 18
click at [662, 208] on select "drawing draws drew draw" at bounding box center [632, 214] width 73 height 18
click at [596, 205] on select "drawing draws drew draw" at bounding box center [632, 214] width 73 height 18
click at [665, 208] on select "drawing draws drew draw" at bounding box center [632, 214] width 73 height 18
select select "draw"
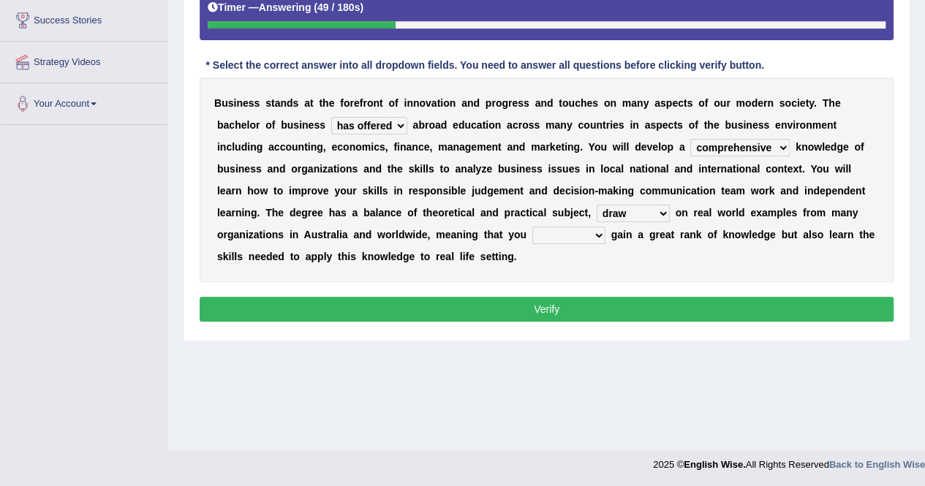
click at [596, 205] on select "drawing draws drew draw" at bounding box center [632, 214] width 73 height 18
click at [594, 231] on select "only will sure won't only do not" at bounding box center [568, 236] width 73 height 18
select select "sure"
click at [532, 227] on select "only will sure won't only do not" at bounding box center [568, 236] width 73 height 18
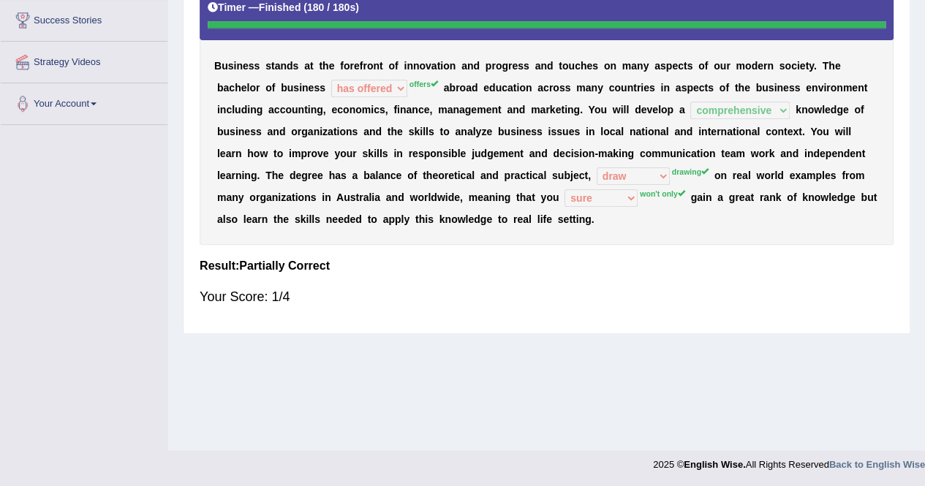
scroll to position [0, 0]
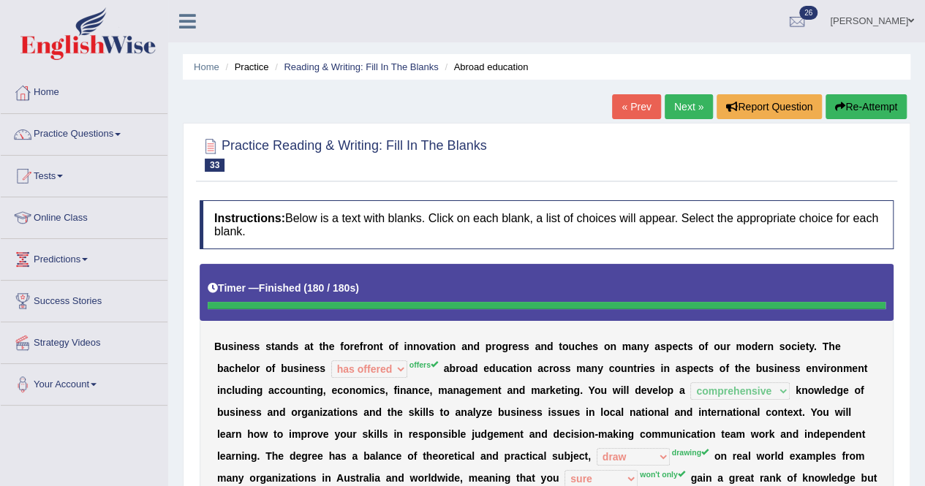
click at [915, 110] on div "Home Practice Reading & Writing: Fill In The Blanks Abroad education « Prev Nex…" at bounding box center [546, 365] width 757 height 731
click at [868, 107] on button "Re-Attempt" at bounding box center [865, 106] width 81 height 25
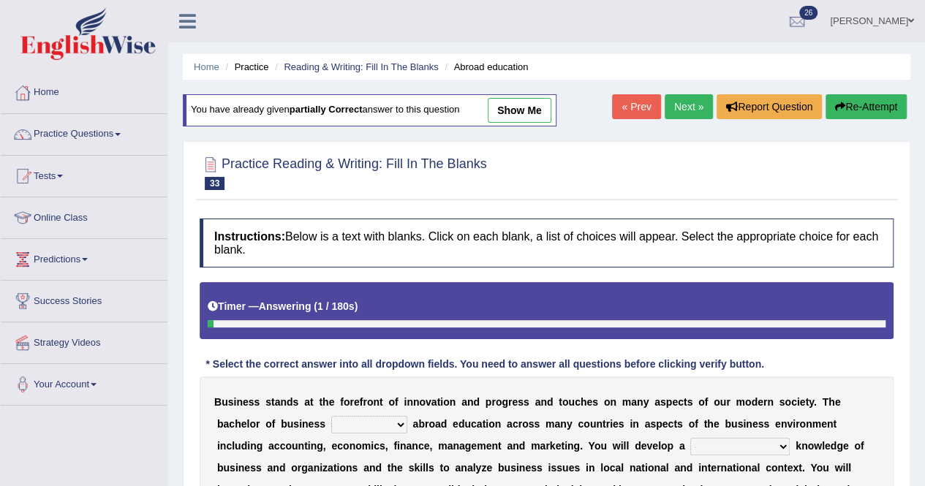
scroll to position [281, 0]
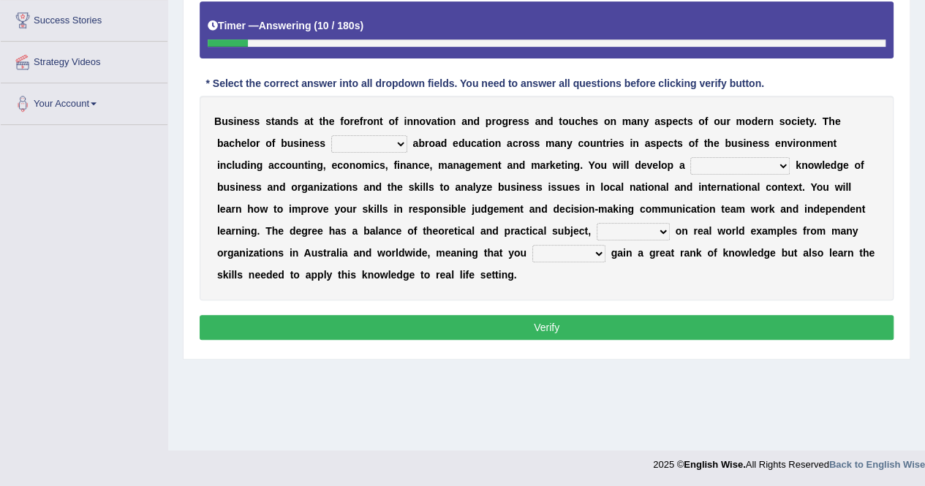
click at [402, 143] on select "offering offers has offered is offered" at bounding box center [369, 144] width 76 height 18
select select "offers"
click at [331, 135] on select "offering offers has offered is offered" at bounding box center [369, 144] width 76 height 18
click at [783, 163] on select "comprehensible comprehended comprehending comprehensive" at bounding box center [739, 166] width 99 height 18
select select "comprehensive"
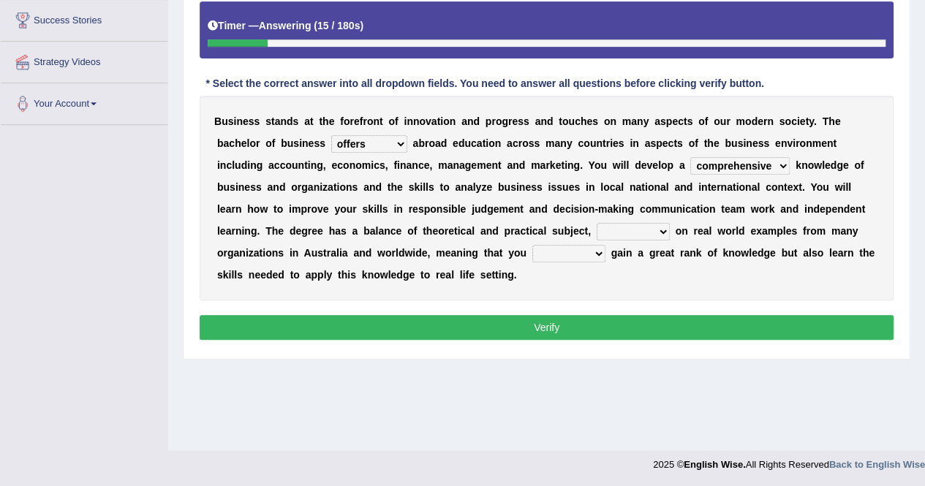
click at [690, 157] on select "comprehensible comprehended comprehending comprehensive" at bounding box center [739, 166] width 99 height 18
click at [661, 231] on select "drawing draws drew draw" at bounding box center [632, 232] width 73 height 18
select select "drawing"
click at [596, 223] on select "drawing draws drew draw" at bounding box center [632, 232] width 73 height 18
click at [602, 246] on select "only will sure won't only do not" at bounding box center [568, 254] width 73 height 18
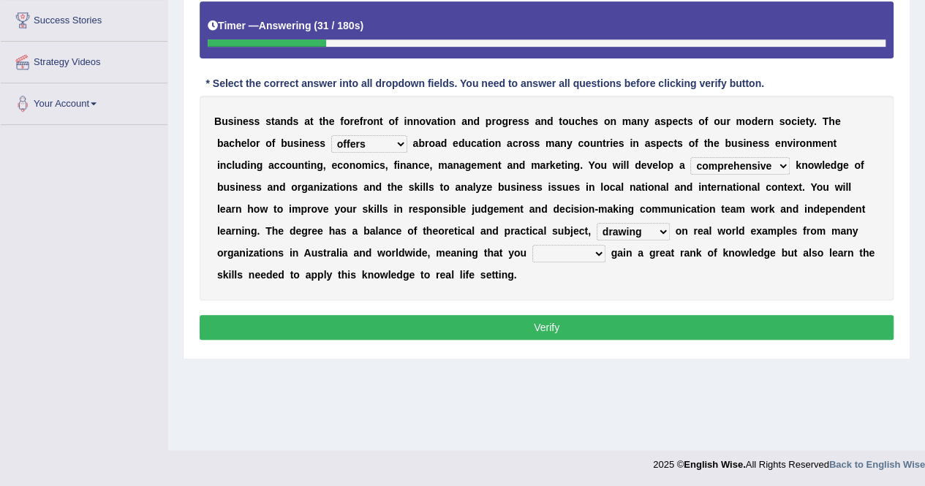
select select "won't only"
click at [532, 245] on select "only will sure won't only do not" at bounding box center [568, 254] width 73 height 18
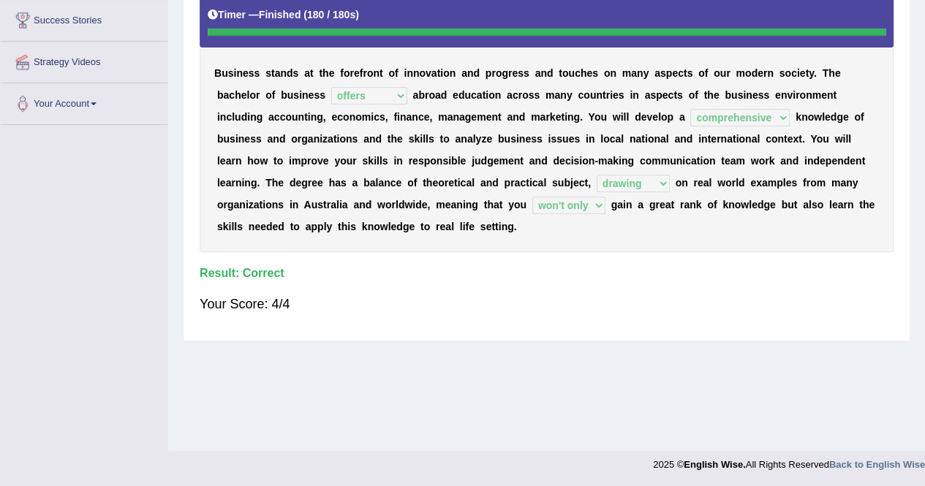
scroll to position [0, 0]
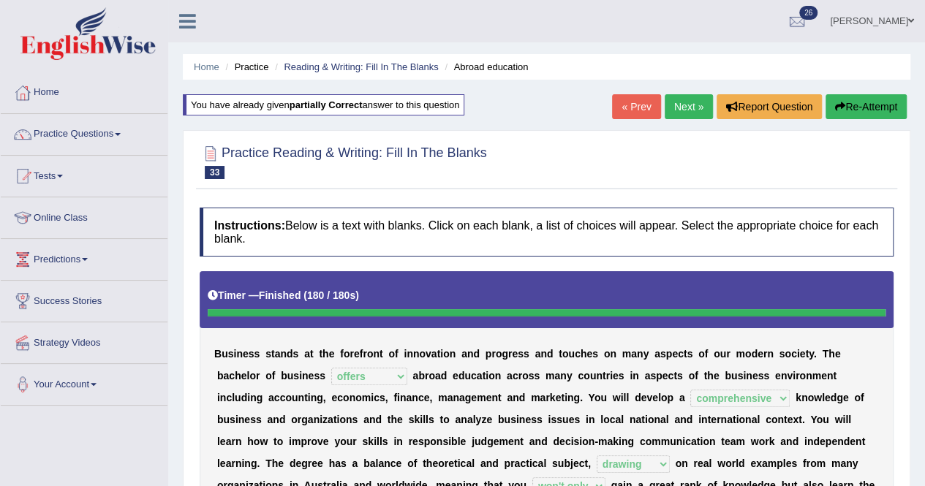
click at [693, 103] on link "Next »" at bounding box center [688, 106] width 48 height 25
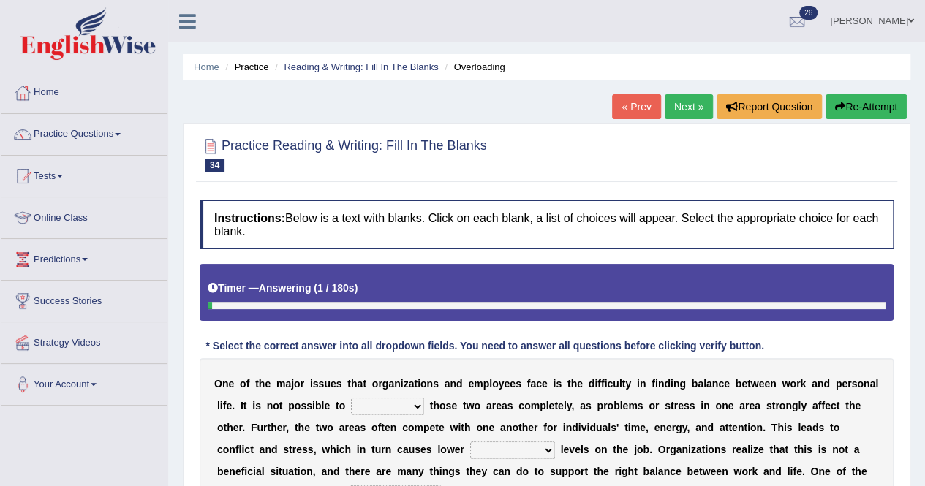
scroll to position [281, 0]
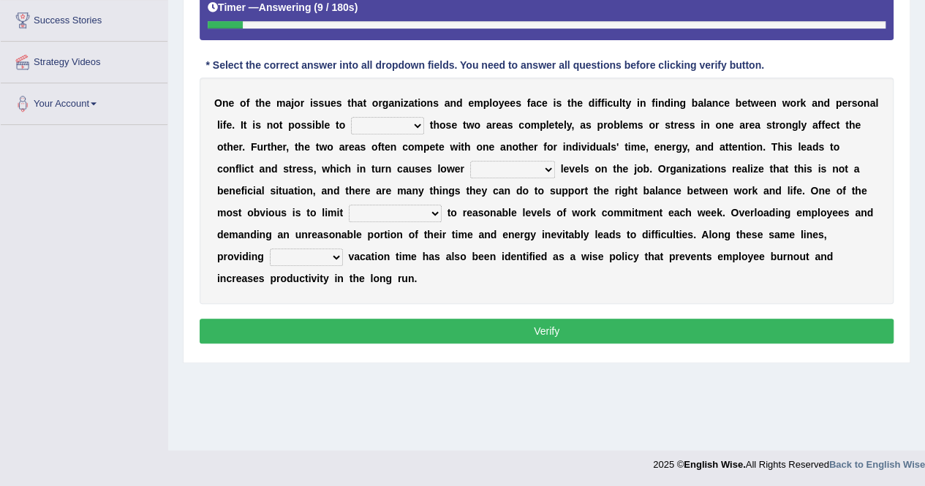
click at [416, 124] on select "imitate overate separate desperate" at bounding box center [387, 126] width 73 height 18
select select "desperate"
click at [351, 117] on select "imitate overate separate desperate" at bounding box center [387, 126] width 73 height 18
click at [549, 166] on select "compliance appearance performance conformance" at bounding box center [512, 170] width 85 height 18
select select "performance"
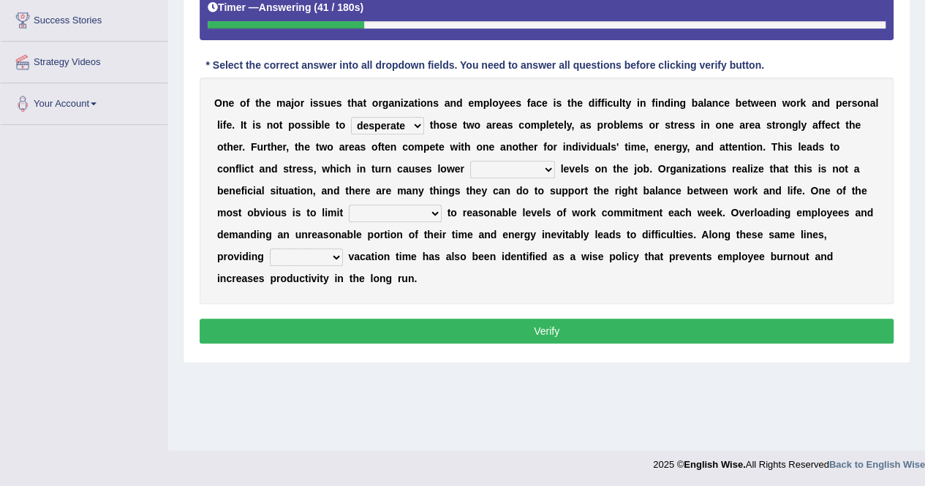
click at [470, 161] on select "compliance appearance performance conformance" at bounding box center [512, 170] width 85 height 18
click at [548, 167] on select "compliance appearance performance conformance" at bounding box center [512, 170] width 85 height 18
click at [548, 303] on div "Instructions: Below is a text with blanks. Click on each blank, a list of choic…" at bounding box center [546, 133] width 701 height 443
click at [431, 214] on select "manifestations infestations expectations citations" at bounding box center [395, 214] width 93 height 18
select select "manifestations"
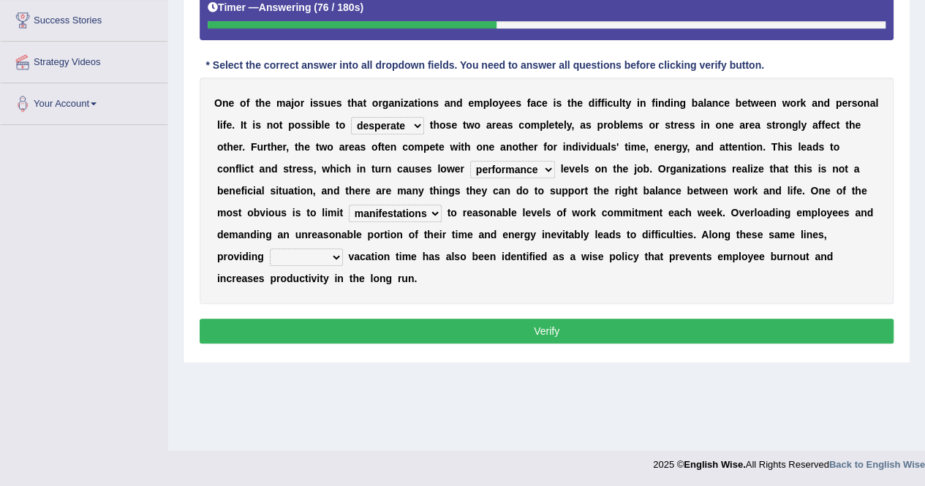
click at [349, 205] on select "manifestations infestations expectations citations" at bounding box center [395, 214] width 93 height 18
click at [275, 255] on select "recessed ample limited limited" at bounding box center [306, 258] width 73 height 18
click at [270, 249] on select "recessed ample limited limited" at bounding box center [306, 258] width 73 height 18
click at [285, 255] on select "recessed ample limited limited" at bounding box center [306, 258] width 73 height 18
click at [270, 249] on select "recessed ample limited limited" at bounding box center [306, 258] width 73 height 18
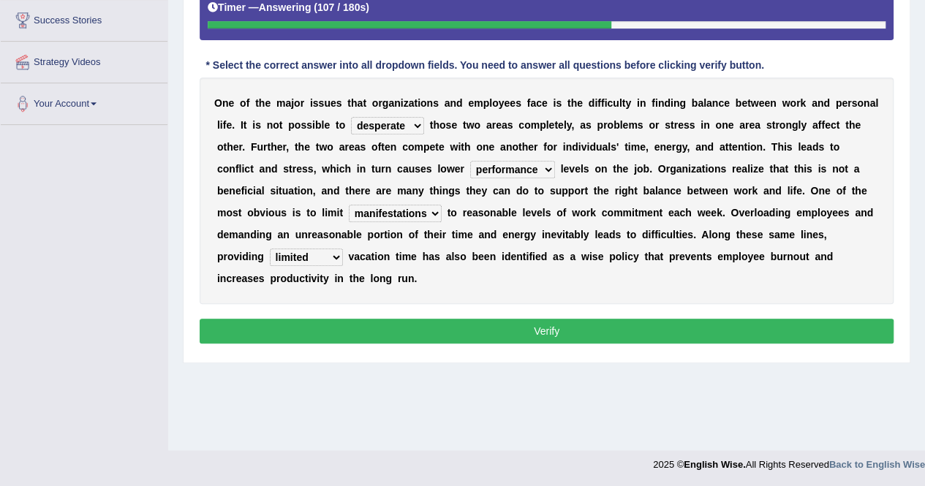
click at [423, 289] on div "O n e o f t h e m a j o r i s s u e s t h a t o r g a n i z a t i o n s a n d e…" at bounding box center [547, 190] width 694 height 227
click at [285, 251] on select "recessed ample limited limited" at bounding box center [306, 258] width 73 height 18
click at [270, 249] on select "recessed ample limited limited" at bounding box center [306, 258] width 73 height 18
click at [287, 259] on select "recessed ample limited limited" at bounding box center [306, 258] width 73 height 18
select select "limited"
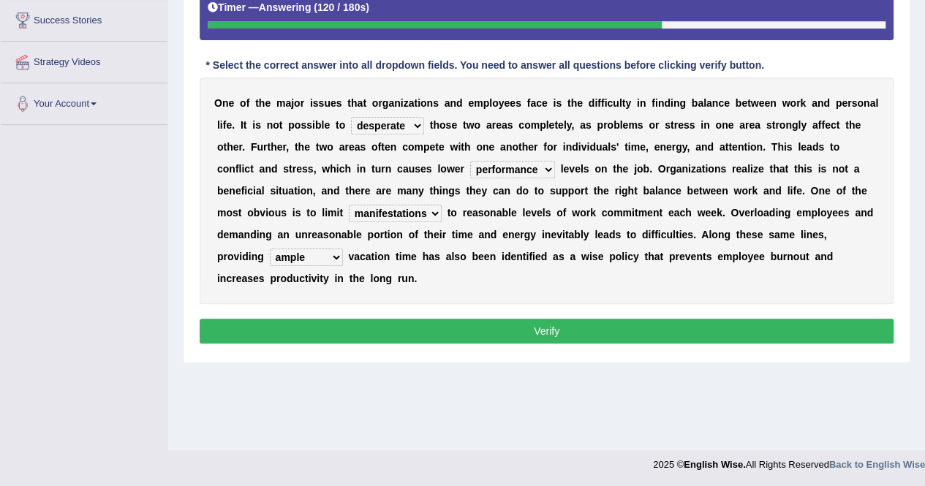
click at [270, 249] on select "recessed ample limited limited" at bounding box center [306, 258] width 73 height 18
click at [404, 125] on select "imitate overate separate desperate" at bounding box center [387, 126] width 73 height 18
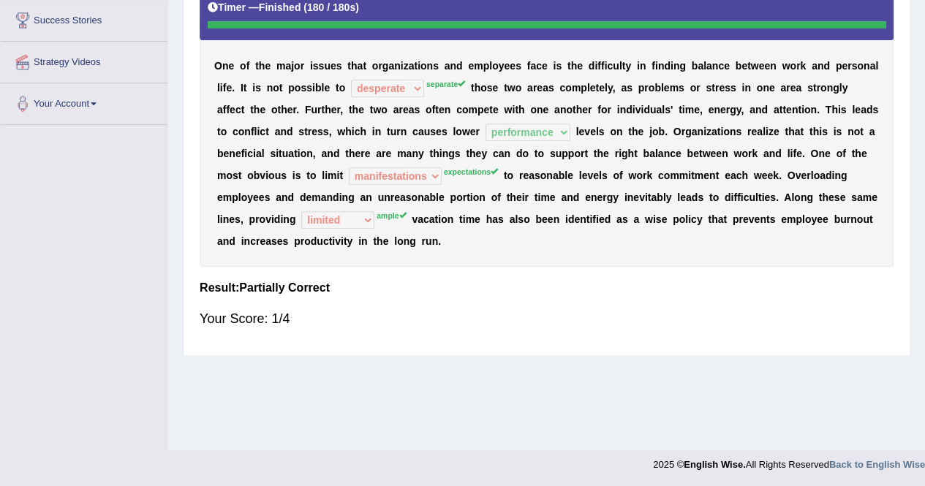
scroll to position [0, 0]
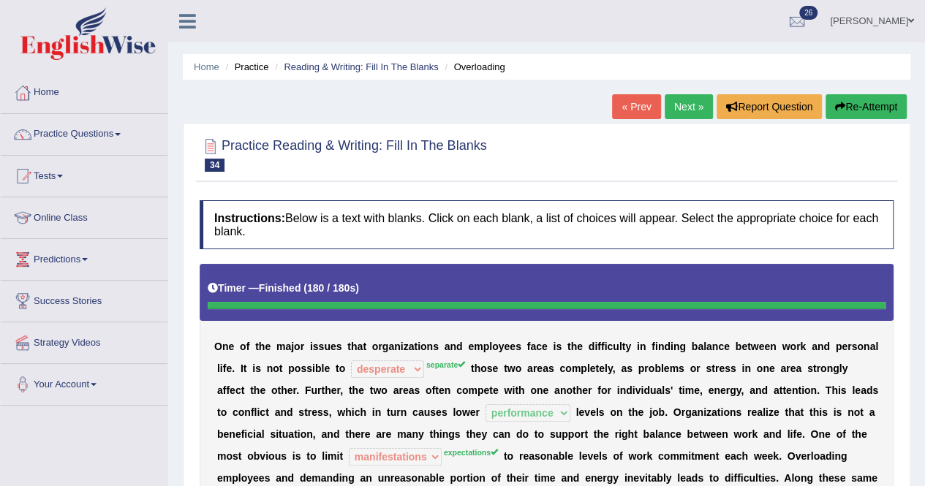
click at [879, 106] on button "Re-Attempt" at bounding box center [865, 106] width 81 height 25
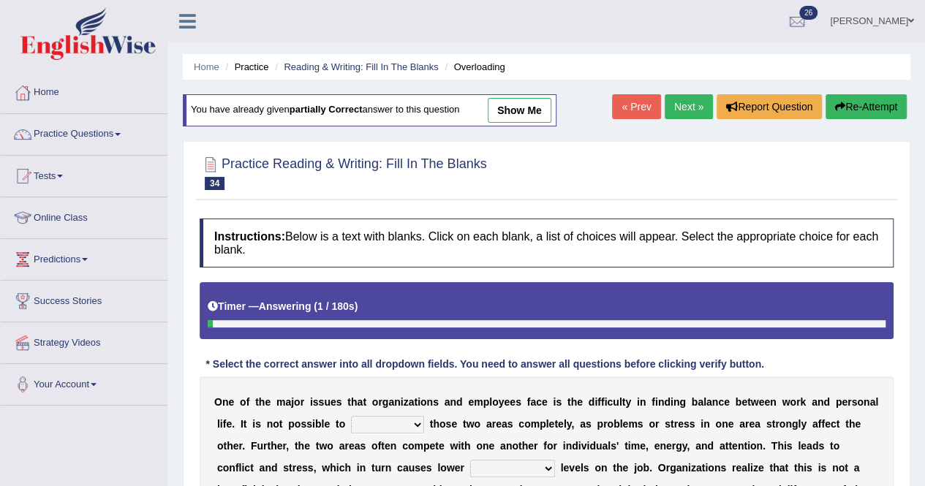
scroll to position [281, 0]
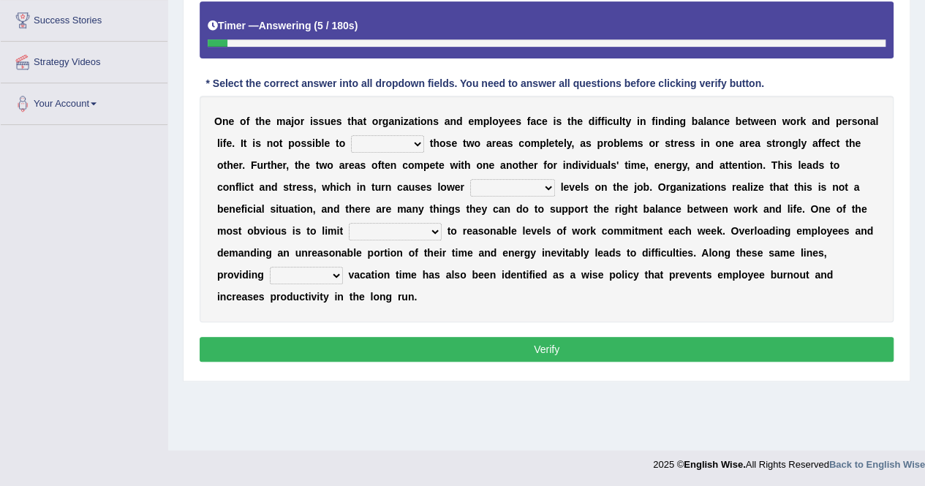
click at [413, 141] on select "imitate overate separate desperate" at bounding box center [387, 144] width 73 height 18
select select "separate"
click at [351, 135] on select "imitate overate separate desperate" at bounding box center [387, 144] width 73 height 18
click at [547, 188] on select "compliance appearance performance conformance" at bounding box center [512, 188] width 85 height 18
select select "performance"
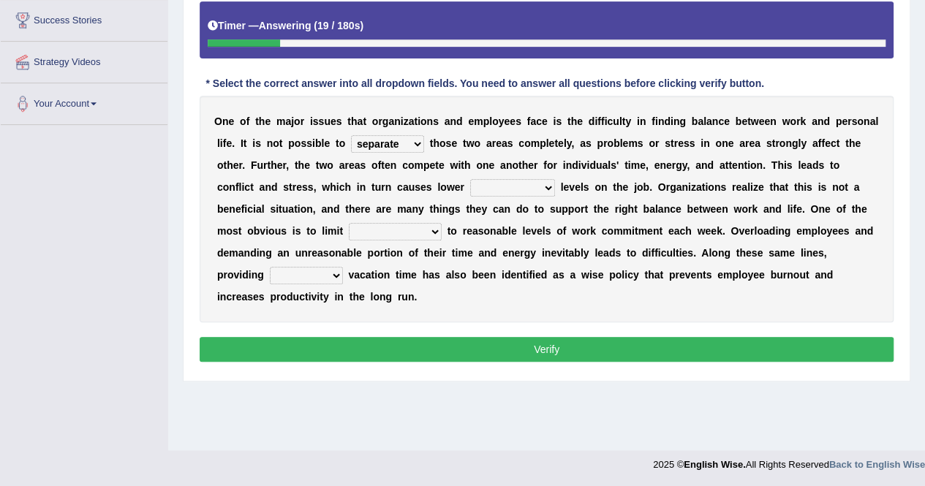
click at [470, 179] on select "compliance appearance performance conformance" at bounding box center [512, 188] width 85 height 18
click at [431, 227] on select "manifestations infestations expectations citations" at bounding box center [395, 232] width 93 height 18
select select "manifestations"
click at [349, 223] on select "manifestations infestations expectations citations" at bounding box center [395, 232] width 93 height 18
click at [282, 273] on select "recessed ample limited limited" at bounding box center [306, 276] width 73 height 18
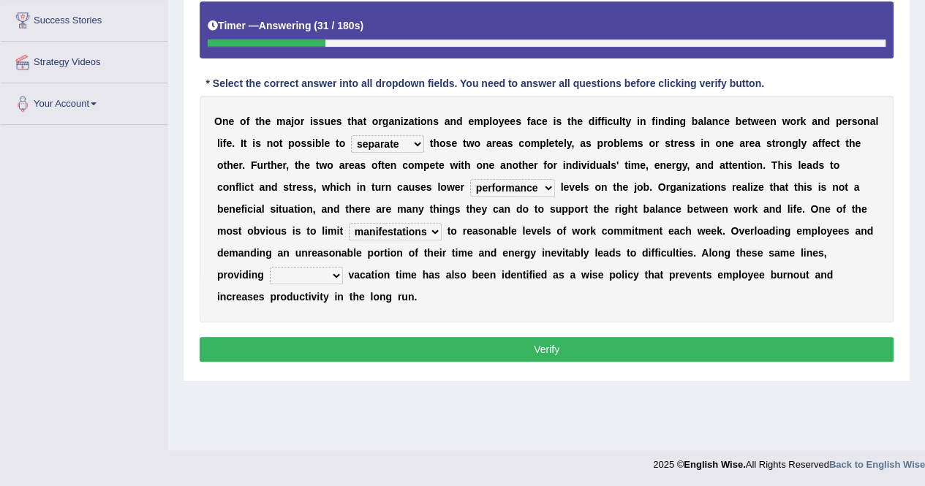
select select "ample"
click at [270, 267] on select "recessed ample limited limited" at bounding box center [306, 276] width 73 height 18
click at [520, 337] on button "Verify" at bounding box center [547, 349] width 694 height 25
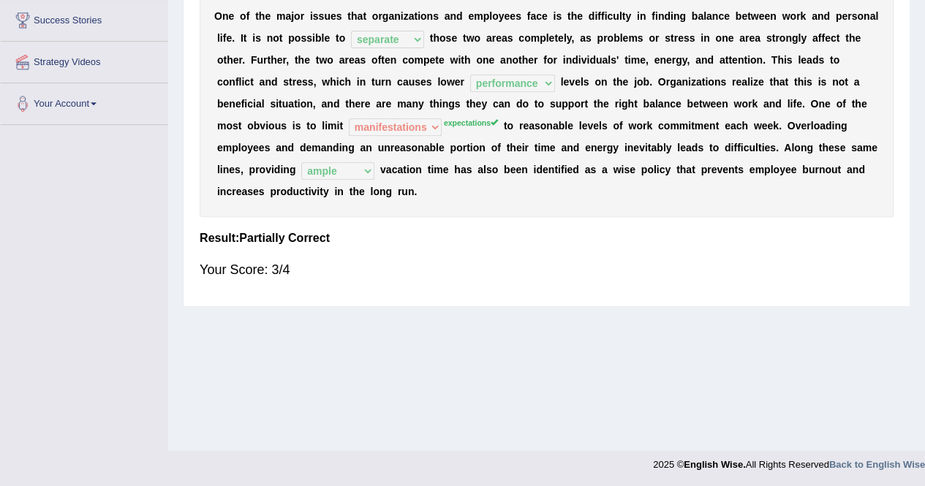
scroll to position [0, 0]
